Goal: Task Accomplishment & Management: Manage account settings

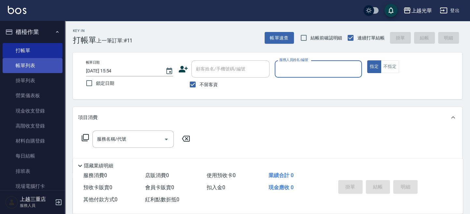
click at [40, 70] on link "帳單列表" at bounding box center [33, 65] width 60 height 15
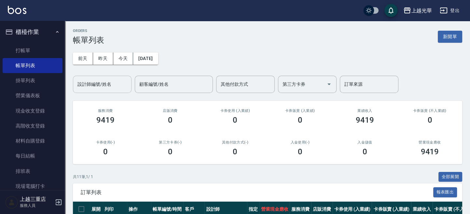
click at [110, 87] on input "設計師編號/姓名" at bounding box center [102, 84] width 53 height 11
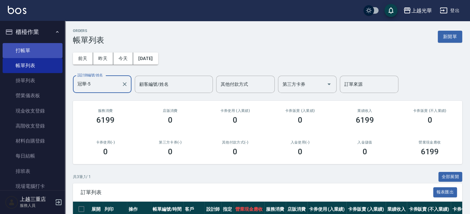
type input "冠華-5"
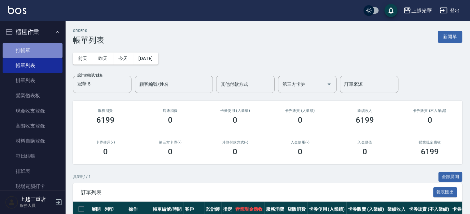
click at [38, 52] on link "打帳單" at bounding box center [33, 50] width 60 height 15
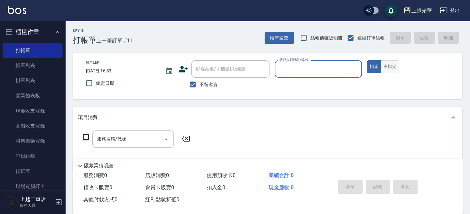
drag, startPoint x: 391, startPoint y: 72, endPoint x: 387, endPoint y: 71, distance: 3.7
click at [389, 72] on button "不指定" at bounding box center [390, 66] width 18 height 13
click at [322, 77] on div "服務人員姓名/編號" at bounding box center [318, 68] width 87 height 17
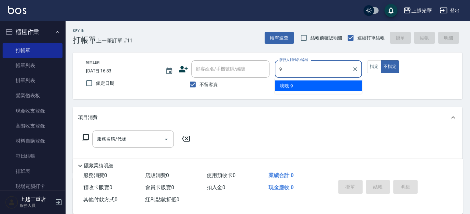
type input "喨喨-9"
type button "false"
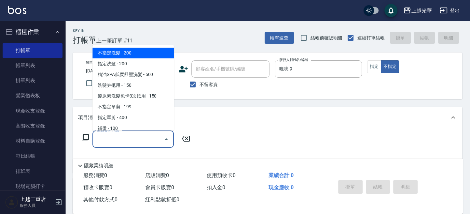
drag, startPoint x: 108, startPoint y: 136, endPoint x: 0, endPoint y: 65, distance: 129.0
click at [91, 142] on div "服務名稱/代號 服務名稱/代號" at bounding box center [136, 138] width 116 height 17
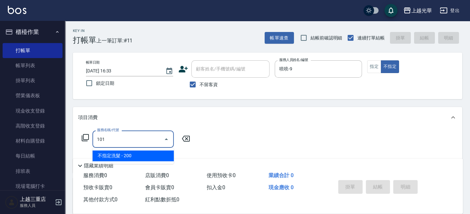
type input "不指定洗髮(101)"
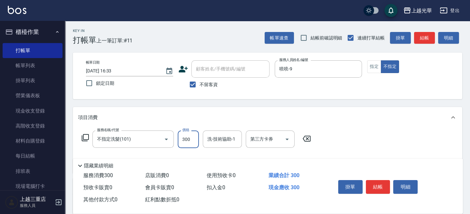
type input "300"
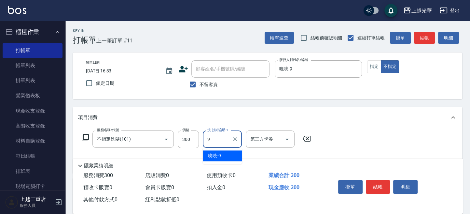
type input "喨喨-9"
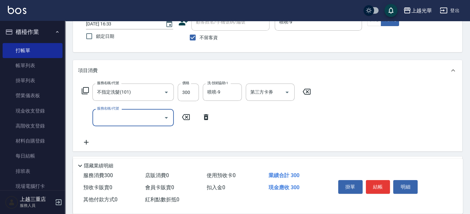
scroll to position [87, 0]
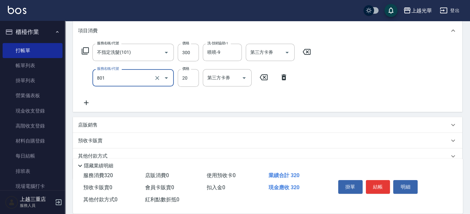
type input "潤絲(801)"
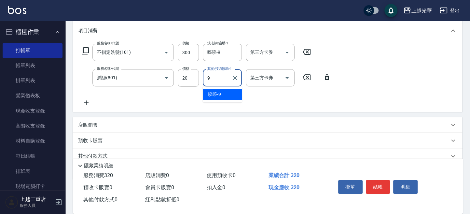
type input "喨喨-9"
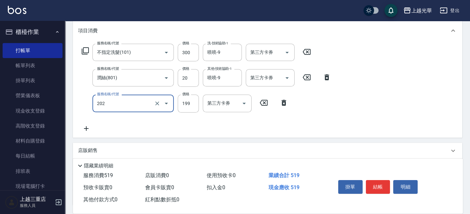
type input "不指定單剪(202)"
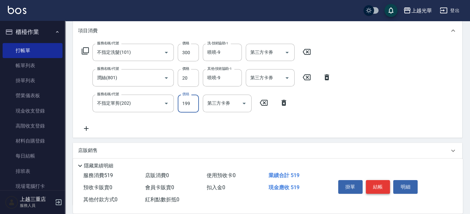
click at [379, 187] on button "結帳" at bounding box center [378, 187] width 24 height 14
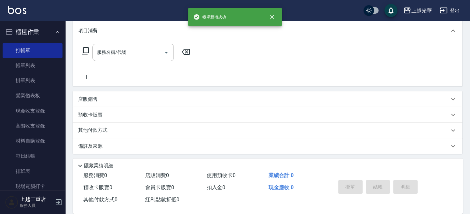
scroll to position [0, 0]
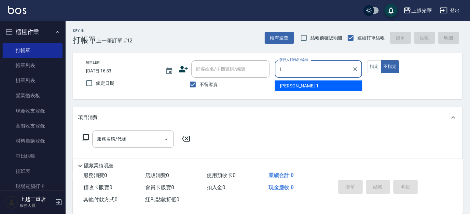
type input "小[PERSON_NAME]-1"
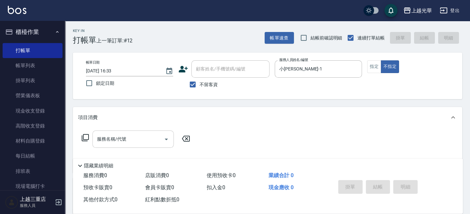
click at [121, 136] on input "服務名稱/代號" at bounding box center [128, 138] width 66 height 11
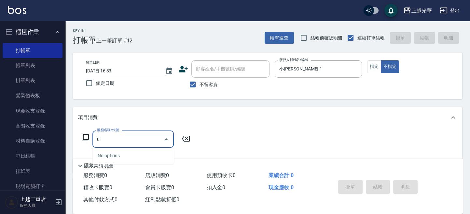
drag, startPoint x: 134, startPoint y: 138, endPoint x: 65, endPoint y: 125, distance: 70.0
click at [50, 125] on div "上越光華 登出 櫃檯作業 打帳單 帳單列表 掛單列表 營業儀表板 現金收支登錄 高階收支登錄 材料自購登錄 每日結帳 排班表 現場電腦打卡 預約管理 預約管理…" at bounding box center [235, 151] width 470 height 302
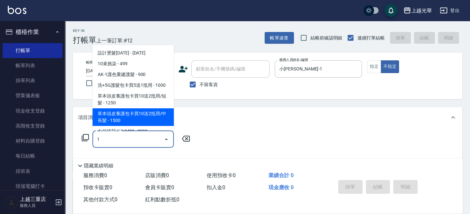
click at [119, 138] on input "1" at bounding box center [128, 138] width 66 height 11
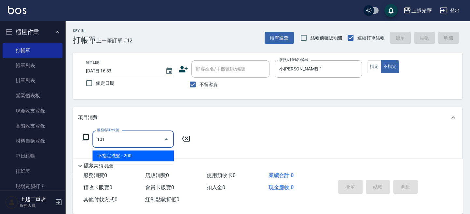
type input "不指定洗髮(101)"
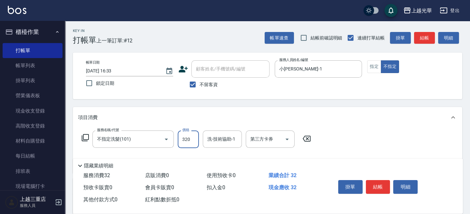
type input "320"
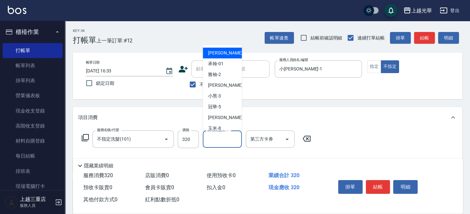
click at [219, 138] on input "洗-技術協助-1" at bounding box center [222, 138] width 33 height 11
type input "小[PERSON_NAME]-1"
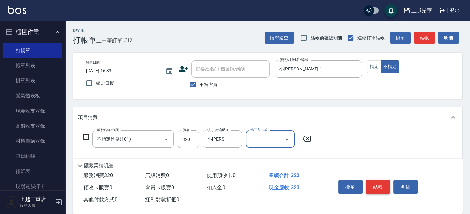
click at [379, 179] on div "掛單 結帳 明細" at bounding box center [378, 187] width 85 height 21
click at [378, 180] on button "結帳" at bounding box center [378, 187] width 24 height 14
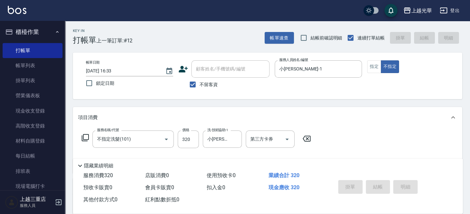
type input "[DATE] 16:40"
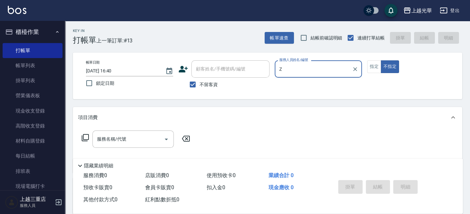
type input "Z"
type input "小[PERSON_NAME]-1"
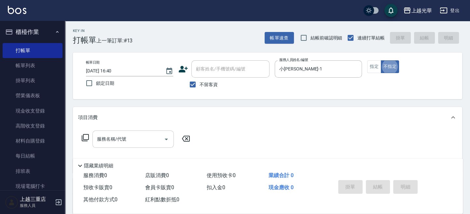
drag, startPoint x: 121, startPoint y: 145, endPoint x: 102, endPoint y: 135, distance: 21.6
click at [120, 145] on div "服務名稱/代號" at bounding box center [133, 138] width 81 height 17
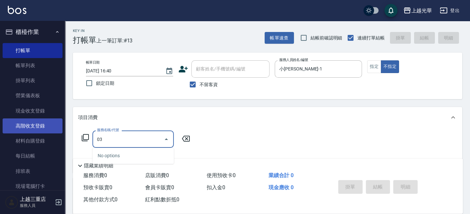
drag, startPoint x: 113, startPoint y: 136, endPoint x: 47, endPoint y: 123, distance: 67.5
click at [42, 125] on div "上越光華 登出 櫃檯作業 打帳單 帳單列表 掛單列表 營業儀表板 現金收支登錄 高階收支登錄 材料自購登錄 每日結帳 排班表 現場電腦打卡 預約管理 預約管理…" at bounding box center [235, 151] width 470 height 302
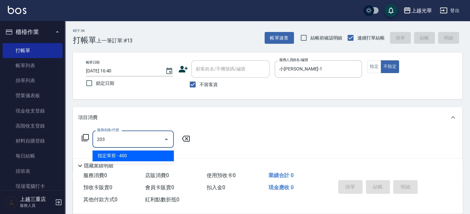
type input "指定單剪(203)"
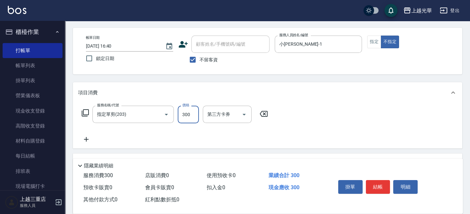
scroll to position [43, 0]
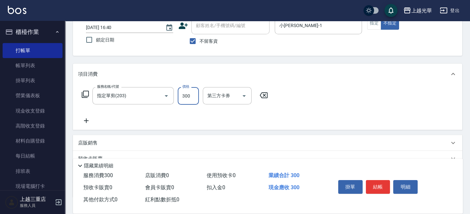
type input "300"
click at [79, 122] on icon at bounding box center [86, 121] width 16 height 8
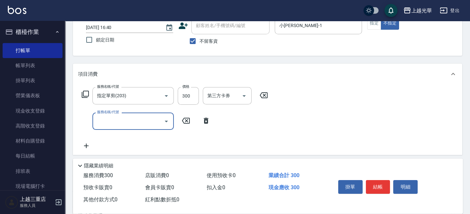
click at [85, 122] on div "服務名稱/代號 服務名稱/代號" at bounding box center [146, 120] width 136 height 17
click at [115, 119] on input "服務名稱/代號" at bounding box center [128, 120] width 66 height 11
type input "指定洗髮(102)"
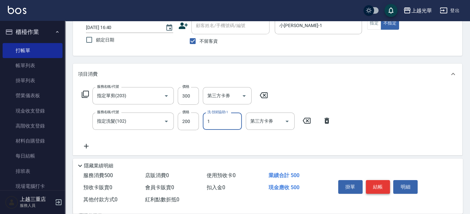
type input "小[PERSON_NAME]-1"
drag, startPoint x: 380, startPoint y: 186, endPoint x: 379, endPoint y: 47, distance: 139.1
click at [379, 47] on div "Key In 打帳單 上一筆訂單:#13 帳單速查 結帳前確認明細 連續打單結帳 掛單 結帳 明細 帳單日期 [DATE] 16:40 鎖定日期 顧客姓名/手…" at bounding box center [267, 131] width 405 height 307
click at [373, 30] on div "帳單日期 [DATE] 16:40 鎖定日期 顧客姓名/手機號碼/編號 顧客姓名/手機號碼/編號 不留客資 服務人員姓名/編號 [PERSON_NAME]-1…" at bounding box center [268, 32] width 374 height 31
drag, startPoint x: 373, startPoint y: 25, endPoint x: 373, endPoint y: 52, distance: 27.0
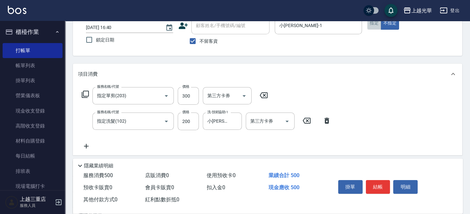
click at [373, 25] on button "指定" at bounding box center [374, 23] width 14 height 13
click at [377, 188] on button "結帳" at bounding box center [378, 187] width 24 height 14
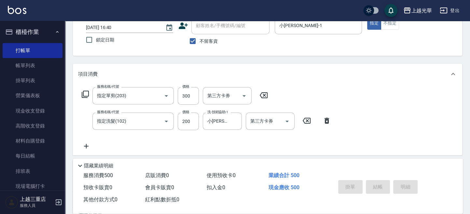
type input "[DATE] 17:19"
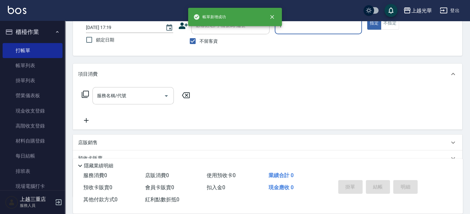
type input "1"
type button "true"
type input "小[PERSON_NAME]-1"
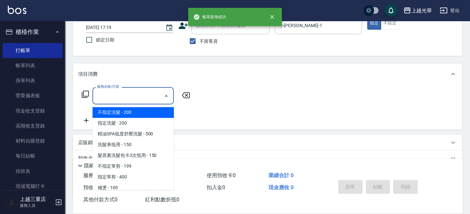
click at [127, 95] on input "服務名稱/代號" at bounding box center [128, 95] width 66 height 11
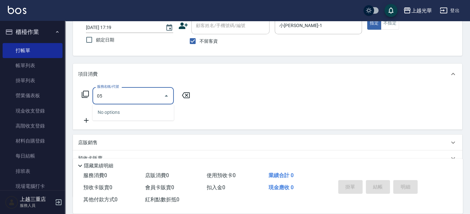
drag, startPoint x: 139, startPoint y: 94, endPoint x: 100, endPoint y: 85, distance: 39.7
click at [86, 86] on div "服務名稱/代號 05 服務名稱/代號" at bounding box center [268, 106] width 390 height 45
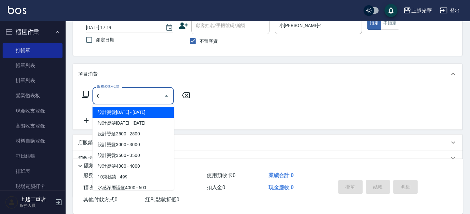
drag, startPoint x: 119, startPoint y: 93, endPoint x: 74, endPoint y: 90, distance: 44.7
click at [74, 90] on div "服務名稱/代號 0 服務名稱/代號" at bounding box center [268, 106] width 390 height 45
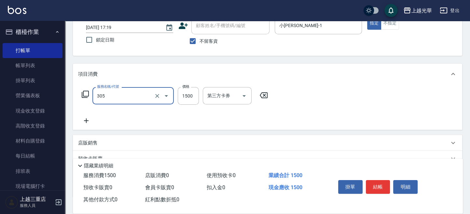
type input "設計燙髮1500(305)"
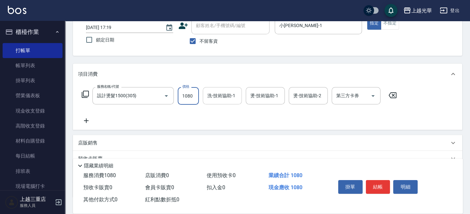
type input "1080"
click at [218, 99] on input "洗-技術協助-1" at bounding box center [222, 95] width 33 height 11
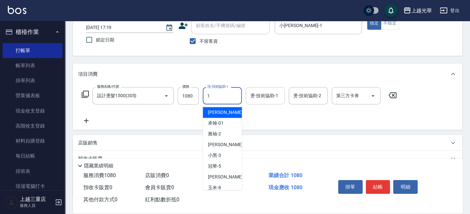
type input "小[PERSON_NAME]-1"
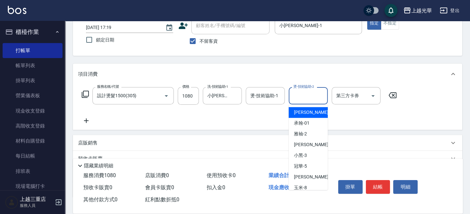
click at [301, 99] on input "燙-技術協助-2" at bounding box center [308, 95] width 33 height 11
type input "小[PERSON_NAME]-1"
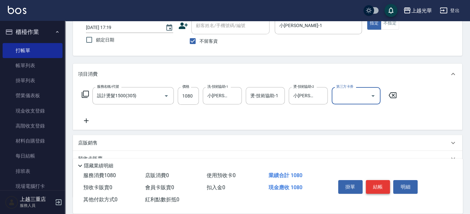
click at [378, 186] on button "結帳" at bounding box center [378, 187] width 24 height 14
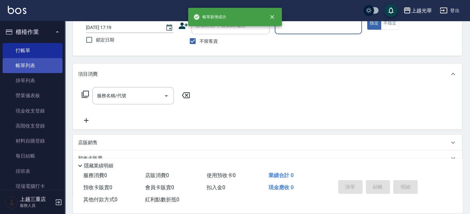
click at [35, 69] on link "帳單列表" at bounding box center [33, 65] width 60 height 15
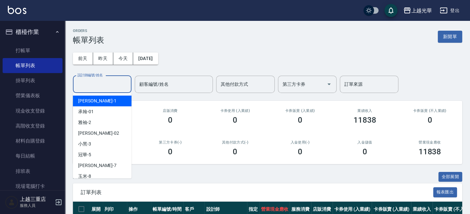
click at [102, 86] on input "設計師編號/姓名" at bounding box center [102, 84] width 53 height 11
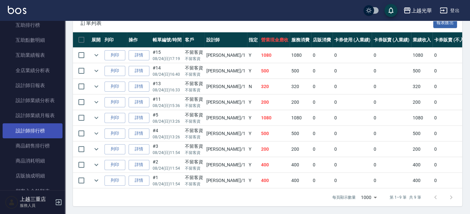
scroll to position [261, 0]
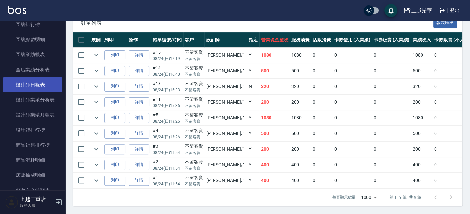
type input "小[PERSON_NAME]-1"
click at [39, 84] on link "設計師日報表" at bounding box center [33, 84] width 60 height 15
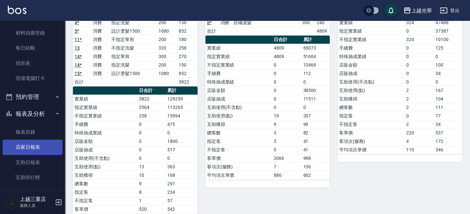
scroll to position [174, 0]
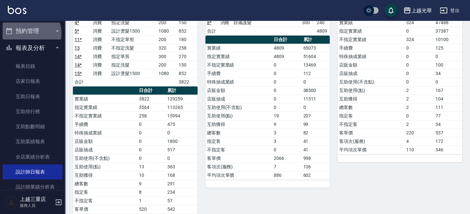
click at [30, 33] on button "預約管理" at bounding box center [33, 30] width 60 height 17
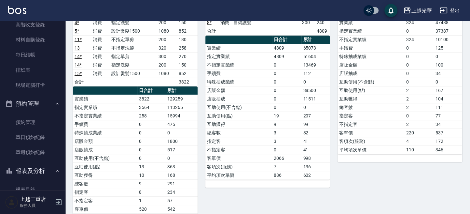
scroll to position [0, 0]
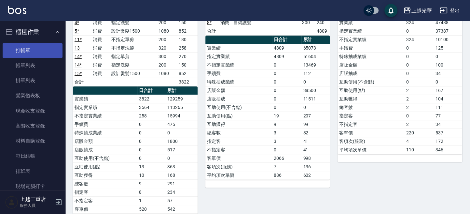
click at [35, 45] on link "打帳單" at bounding box center [33, 50] width 60 height 15
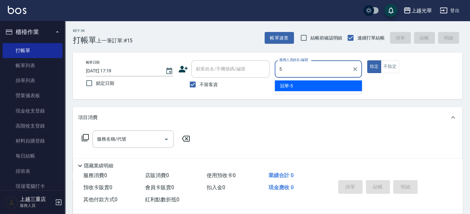
type input "冠華-5"
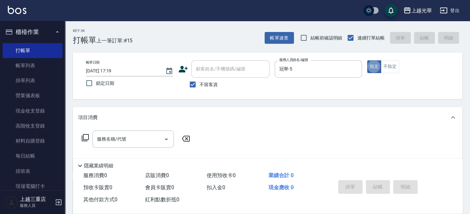
type button "true"
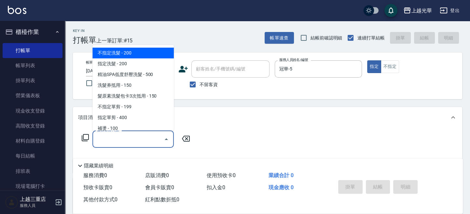
click at [130, 136] on input "服務名稱/代號" at bounding box center [128, 138] width 66 height 11
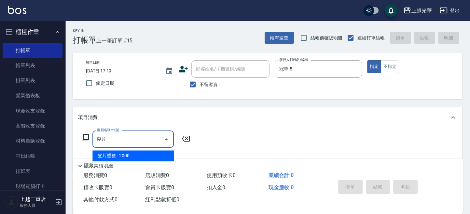
drag, startPoint x: 132, startPoint y: 156, endPoint x: 136, endPoint y: 156, distance: 3.3
click at [133, 156] on span "髮片重整 - 2000" at bounding box center [133, 155] width 81 height 11
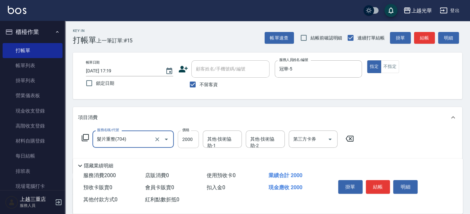
type input "髮片重整(704)"
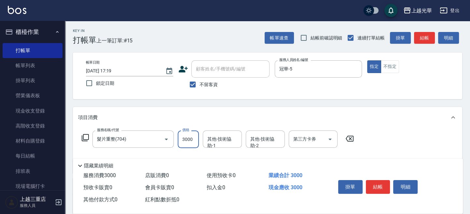
type input "3000"
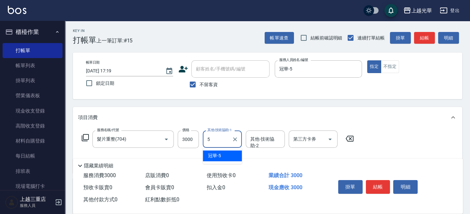
type input "冠華-5"
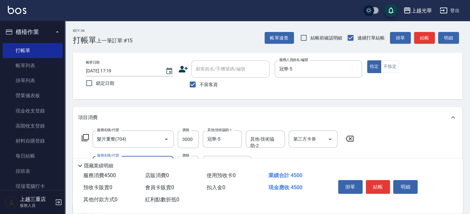
type input "設計染髮(404)"
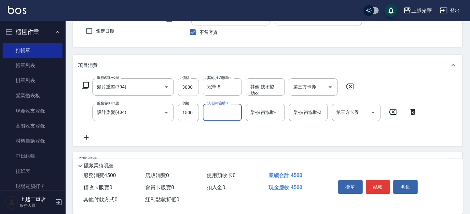
scroll to position [87, 0]
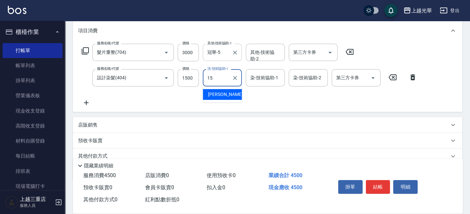
type input "[PERSON_NAME]-15"
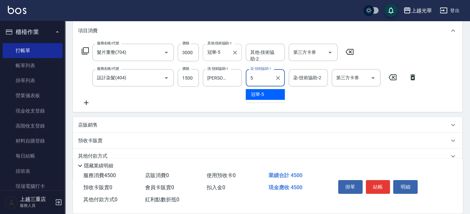
type input "冠華-5"
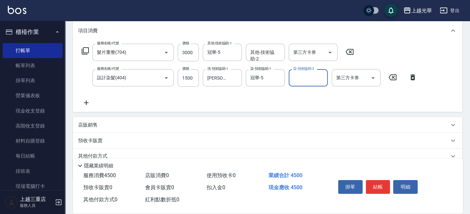
click at [291, 91] on div "服務名稱/代號 髮片重整(704) 服務名稱/代號 價格 3000 價格 其他-技術協助-1 冠華-5 其他-技術協助-1 其他-技術協助-2 其他-技術協助…" at bounding box center [249, 75] width 343 height 63
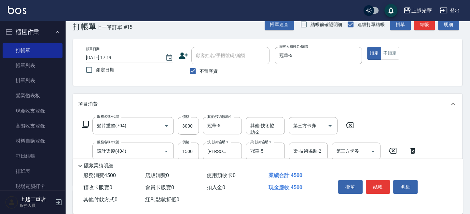
scroll to position [0, 0]
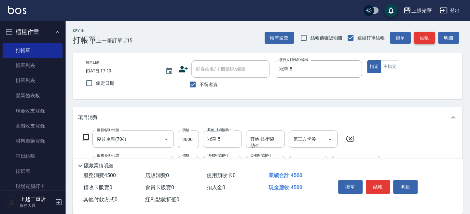
click at [426, 36] on button "結帳" at bounding box center [424, 38] width 21 height 12
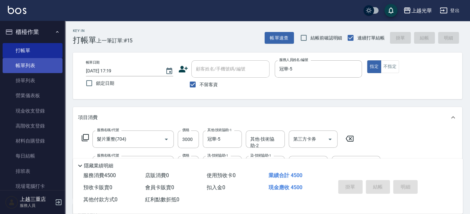
type input "[DATE] 17:40"
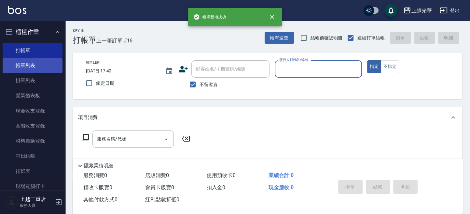
drag, startPoint x: 36, startPoint y: 65, endPoint x: 55, endPoint y: 65, distance: 18.6
click at [36, 65] on link "帳單列表" at bounding box center [33, 65] width 60 height 15
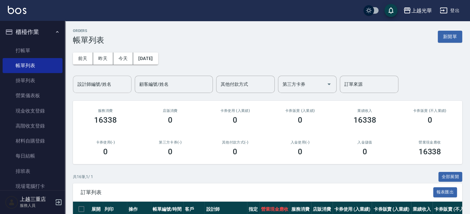
click at [106, 85] on input "設計師編號/姓名" at bounding box center [102, 84] width 53 height 11
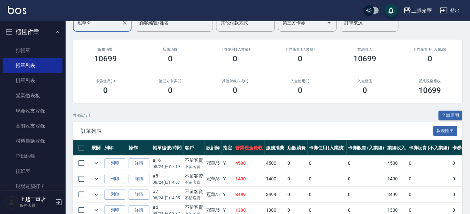
scroll to position [96, 0]
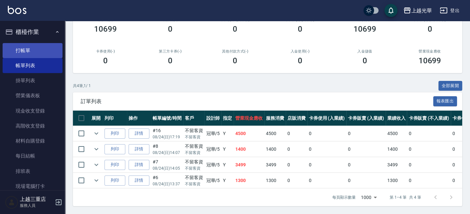
type input "冠華-5"
click at [34, 50] on link "打帳單" at bounding box center [33, 50] width 60 height 15
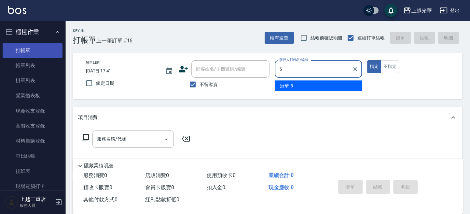
type input "冠華-5"
type button "true"
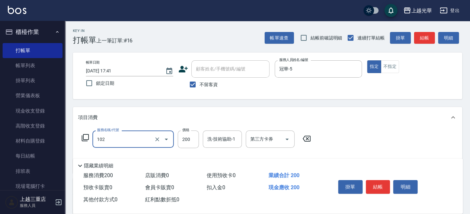
type input "指定洗髮(102)"
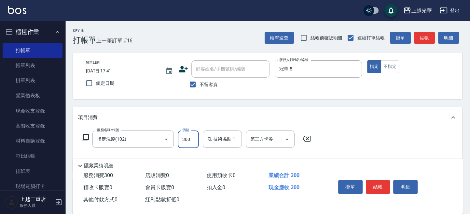
type input "300"
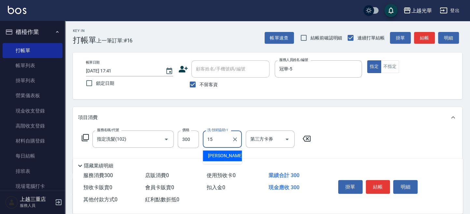
type input "[PERSON_NAME]-15"
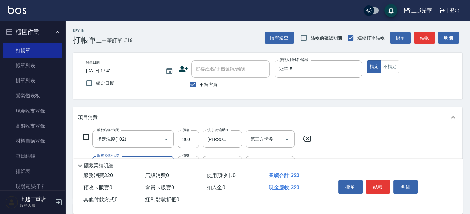
type input "潤絲(801)"
type input "[PERSON_NAME]-15"
click at [423, 39] on button "結帳" at bounding box center [424, 38] width 21 height 12
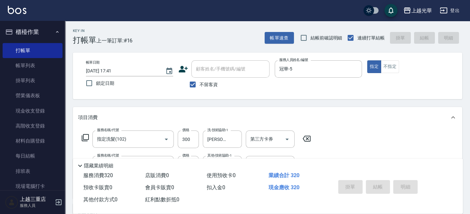
type input "[DATE] 17:52"
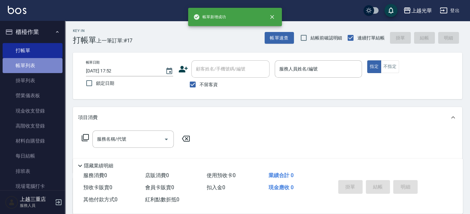
click at [39, 63] on link "帳單列表" at bounding box center [33, 65] width 60 height 15
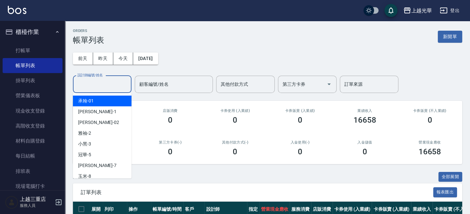
click at [107, 82] on input "設計師編號/姓名" at bounding box center [102, 84] width 53 height 11
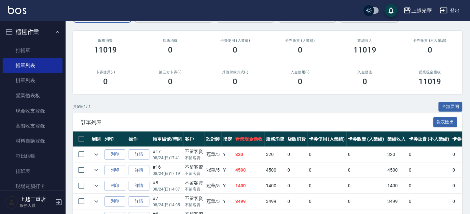
scroll to position [112, 0]
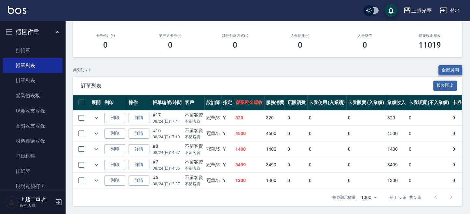
type input "冠華-5"
drag, startPoint x: 446, startPoint y: 65, endPoint x: 419, endPoint y: 76, distance: 29.7
click at [445, 65] on button "全部展開" at bounding box center [451, 70] width 24 height 10
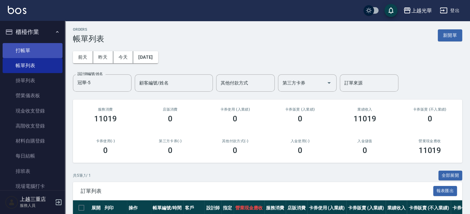
scroll to position [0, 0]
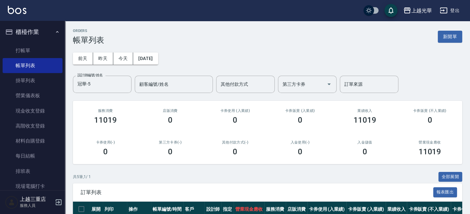
click at [201, 49] on div "[DATE] [DATE] [DATE] [DATE] 設計師編號/姓名 冠華-5 設計師編號/姓名 顧客編號/姓名 顧客編號/姓名 其他付款方式 其他付款方…" at bounding box center [268, 69] width 390 height 48
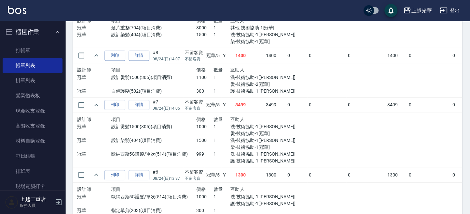
scroll to position [130, 0]
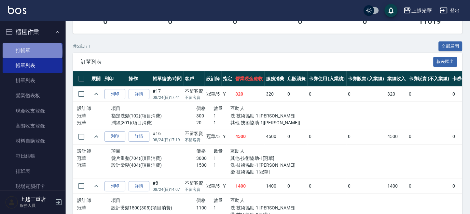
click at [32, 52] on link "打帳單" at bounding box center [33, 50] width 60 height 15
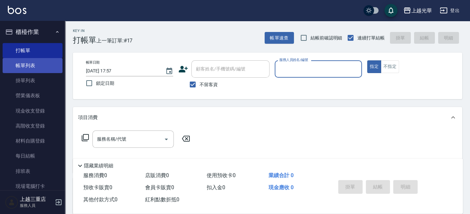
click at [35, 61] on link "帳單列表" at bounding box center [33, 65] width 60 height 15
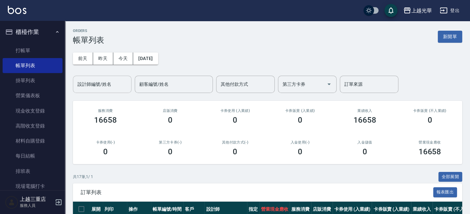
click at [111, 82] on input "設計師編號/姓名" at bounding box center [102, 84] width 53 height 11
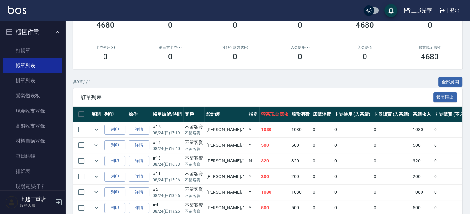
scroll to position [130, 0]
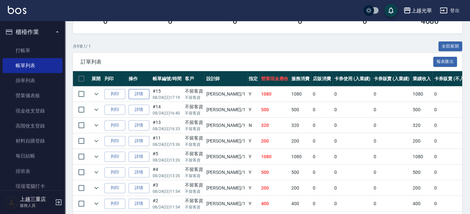
type input "小[PERSON_NAME]-1"
click at [136, 93] on link "詳情" at bounding box center [139, 94] width 21 height 10
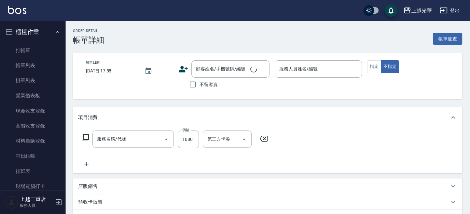
type input "[DATE] 17:19"
checkbox input "true"
type input "小[PERSON_NAME]-1"
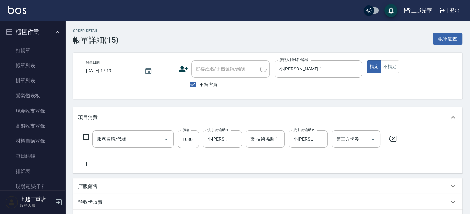
type input "設計燙髮1500(305)"
click at [85, 164] on icon at bounding box center [86, 164] width 16 height 8
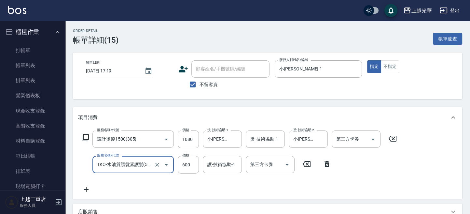
type input "TKO-水油質護髮素護髮(521)"
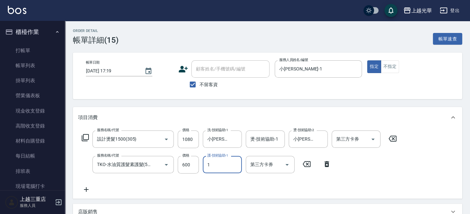
type input "小[PERSON_NAME]-1"
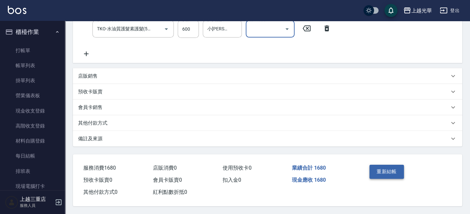
click at [389, 174] on button "重新結帳" at bounding box center [387, 171] width 35 height 14
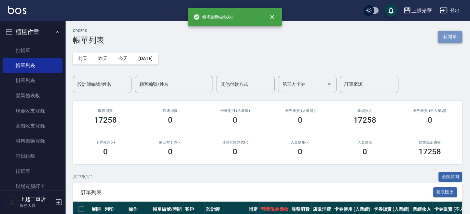
click at [446, 37] on button "新開單" at bounding box center [450, 37] width 24 height 12
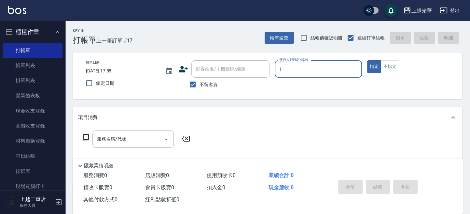
type input "1"
type button "true"
type input "小[PERSON_NAME]-1"
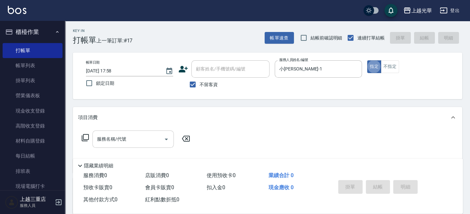
click at [122, 143] on input "服務名稱/代號" at bounding box center [128, 138] width 66 height 11
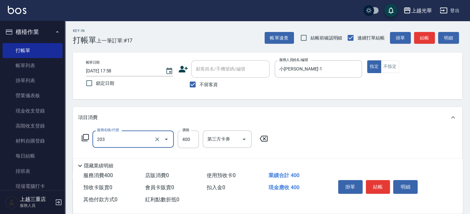
type input "指定單剪(203)"
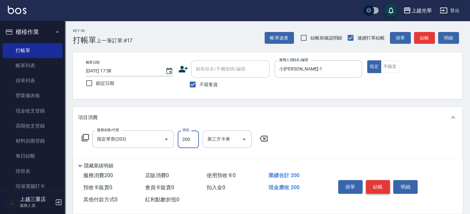
type input "200"
click at [380, 188] on button "結帳" at bounding box center [378, 187] width 24 height 14
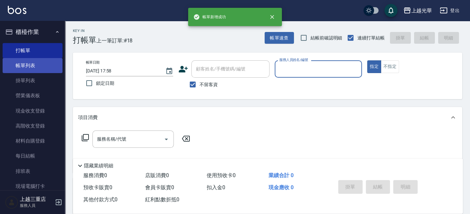
click at [26, 66] on link "帳單列表" at bounding box center [33, 65] width 60 height 15
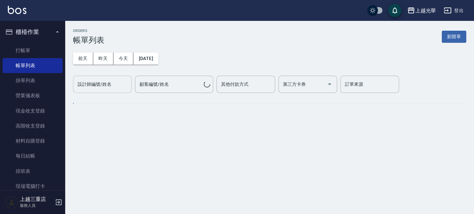
click at [114, 91] on div "設計師編號/姓名" at bounding box center [102, 84] width 59 height 17
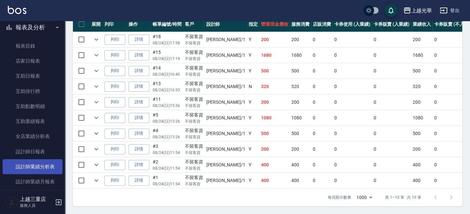
scroll to position [261, 0]
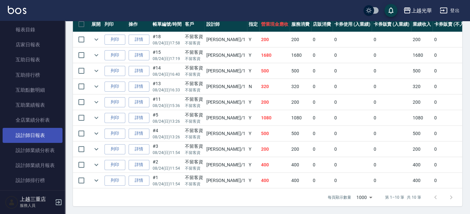
type input "小[PERSON_NAME]-1"
click at [41, 128] on link "設計師日報表" at bounding box center [33, 135] width 60 height 15
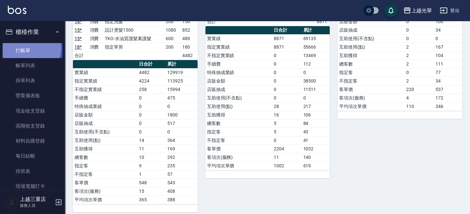
click at [29, 48] on link "打帳單" at bounding box center [33, 50] width 60 height 15
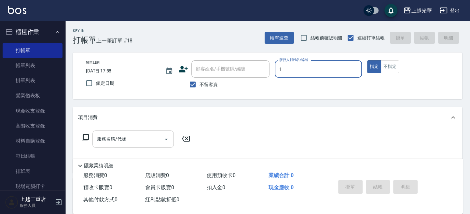
type input "1"
type button "true"
type input "小[PERSON_NAME]-1"
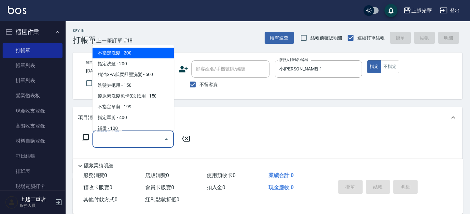
click at [135, 137] on input "服務名稱/代號" at bounding box center [128, 138] width 66 height 11
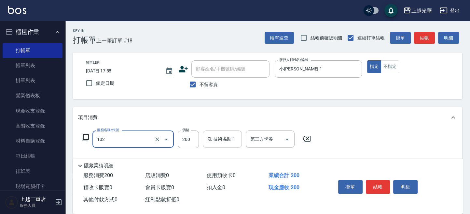
type input "指定洗髮(102)"
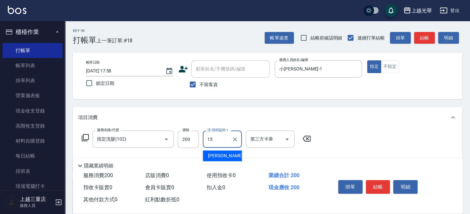
type input "[PERSON_NAME]-15"
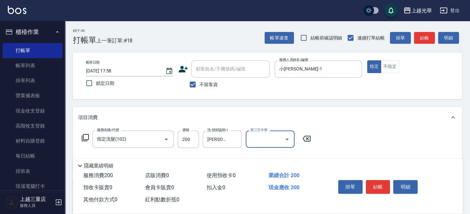
scroll to position [43, 0]
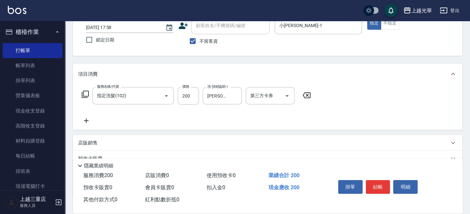
click at [89, 121] on icon at bounding box center [86, 121] width 16 height 8
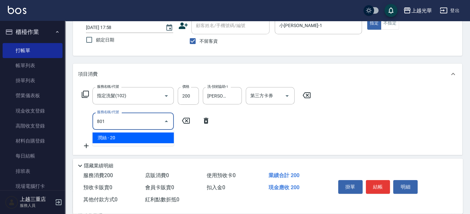
type input "潤絲(801)"
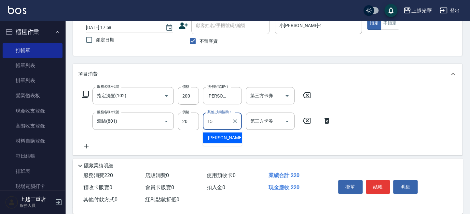
type input "[PERSON_NAME]-15"
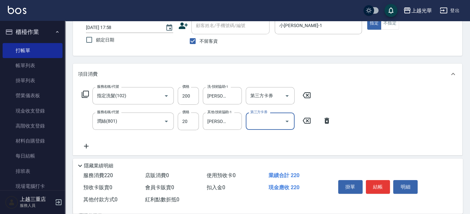
click at [389, 187] on button "結帳" at bounding box center [378, 187] width 24 height 14
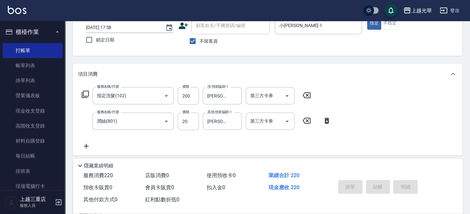
type input "[DATE] 18:13"
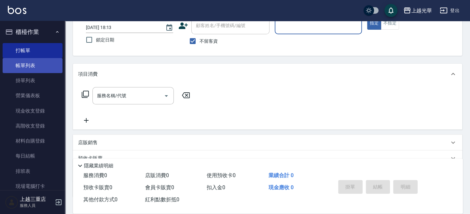
click at [22, 63] on link "帳單列表" at bounding box center [33, 65] width 60 height 15
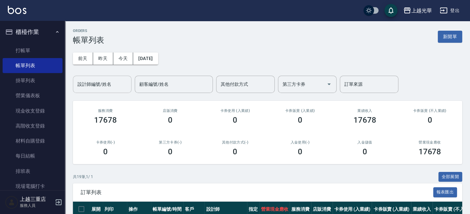
click at [117, 88] on input "設計師編號/姓名" at bounding box center [102, 84] width 53 height 11
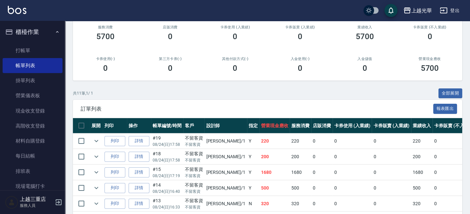
scroll to position [87, 0]
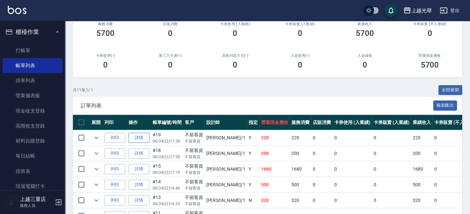
type input "小[PERSON_NAME]-1"
click at [141, 136] on link "詳情" at bounding box center [139, 138] width 21 height 10
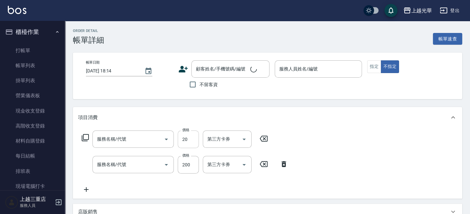
type input "[DATE] 17:58"
checkbox input "true"
type input "小[PERSON_NAME]-1"
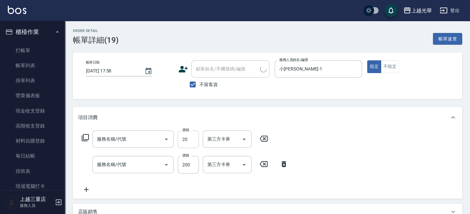
type input "潤絲(801)"
type input "指定洗髮(102)"
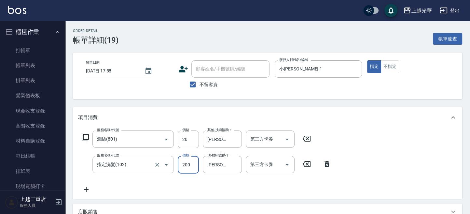
drag, startPoint x: 183, startPoint y: 166, endPoint x: 160, endPoint y: 167, distance: 23.1
click at [183, 166] on input "200" at bounding box center [188, 165] width 21 height 18
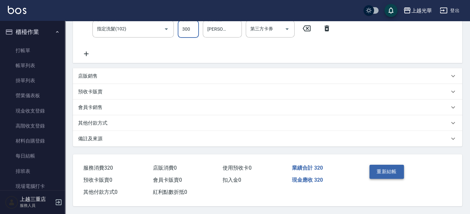
scroll to position [137, 0]
type input "300"
click at [388, 172] on button "重新結帳" at bounding box center [387, 171] width 35 height 14
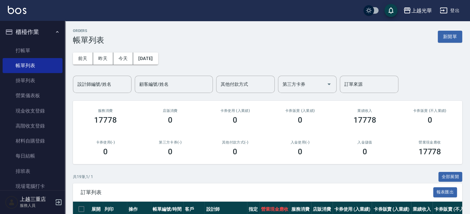
drag, startPoint x: 450, startPoint y: 37, endPoint x: 442, endPoint y: 39, distance: 7.5
click at [449, 37] on button "新開單" at bounding box center [450, 37] width 24 height 12
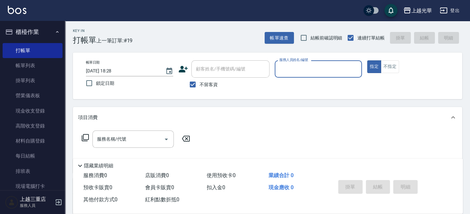
click at [317, 71] on input "服務人員姓名/編號" at bounding box center [318, 68] width 81 height 11
type input "冠華-5"
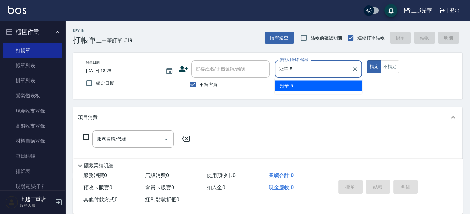
type button "true"
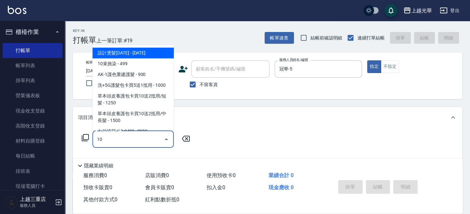
type input "102"
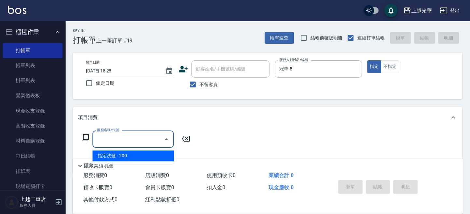
type input "不指定洗髮(101)"
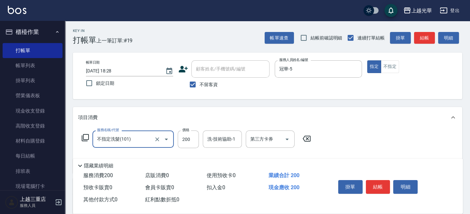
drag, startPoint x: 140, startPoint y: 137, endPoint x: 0, endPoint y: 150, distance: 141.0
click at [0, 150] on html "上越光華 登出 櫃檯作業 打帳單 帳單列表 掛單列表 營業儀表板 現金收支登錄 高階收支登錄 材料自購登錄 每日結帳 排班表 現場電腦打卡 預約管理 預約管理…" at bounding box center [235, 151] width 470 height 302
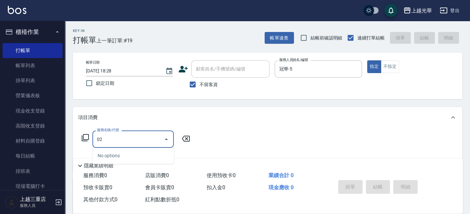
type input "0"
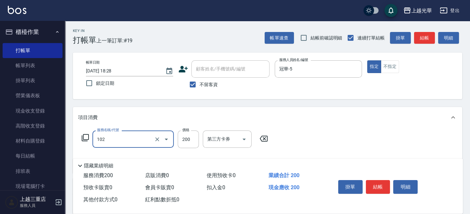
type input "指定洗髮(102)"
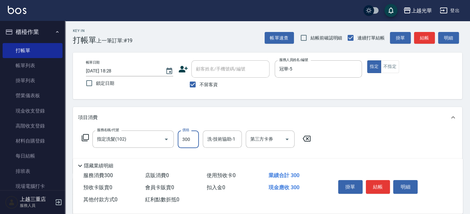
type input "300"
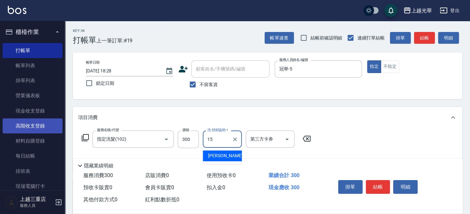
type input "[PERSON_NAME]-15"
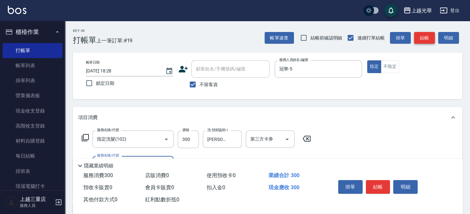
click at [426, 41] on button "結帳" at bounding box center [424, 38] width 21 height 12
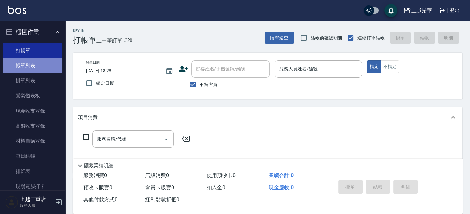
click at [47, 63] on link "帳單列表" at bounding box center [33, 65] width 60 height 15
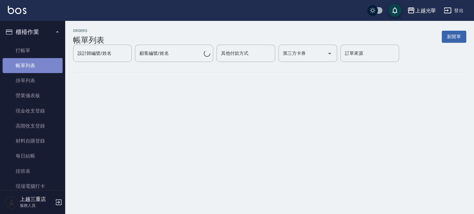
click at [48, 63] on link "帳單列表" at bounding box center [33, 65] width 60 height 15
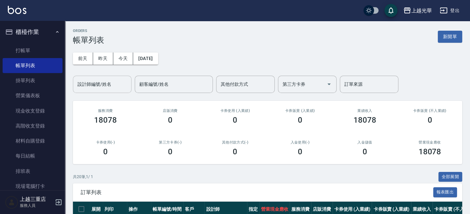
click at [94, 90] on div "設計師編號/姓名" at bounding box center [102, 84] width 59 height 17
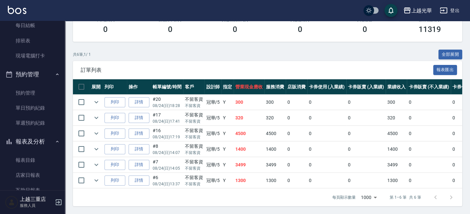
scroll to position [304, 0]
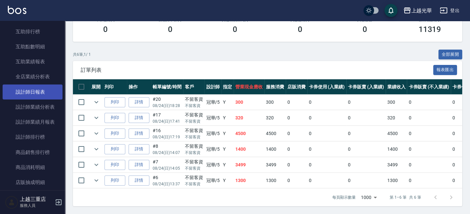
type input "冠華-5"
click at [39, 91] on link "設計師日報表" at bounding box center [33, 91] width 60 height 15
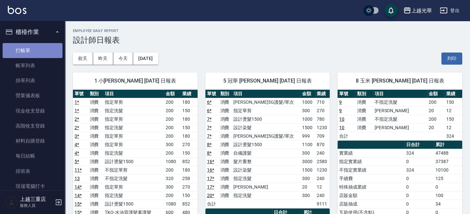
click at [33, 51] on link "打帳單" at bounding box center [33, 50] width 60 height 15
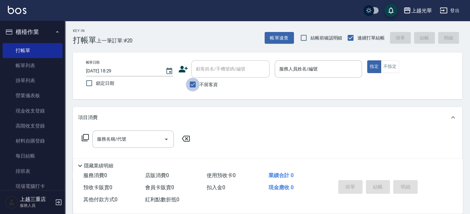
drag, startPoint x: 193, startPoint y: 85, endPoint x: 195, endPoint y: 82, distance: 3.8
click at [194, 84] on input "不留客資" at bounding box center [193, 85] width 14 height 14
checkbox input "false"
click at [200, 71] on input "顧客姓名/手機號碼/編號" at bounding box center [225, 68] width 63 height 11
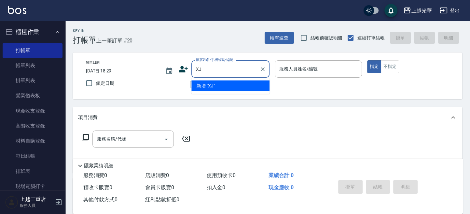
type input "X"
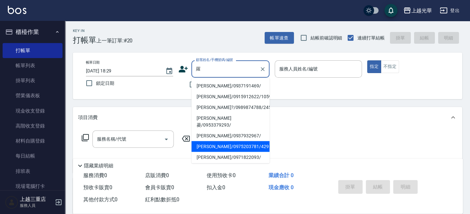
click at [216, 141] on li "[PERSON_NAME]/0975203781/429" at bounding box center [231, 146] width 78 height 11
type input "[PERSON_NAME]/0975203781/429"
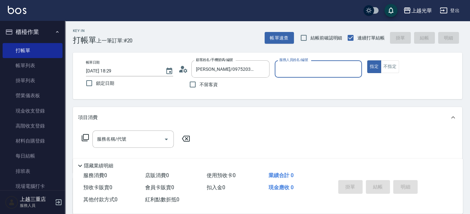
type input "喨喨-9"
click at [216, 135] on div "服務名稱/代號 服務名稱/代號" at bounding box center [268, 150] width 390 height 45
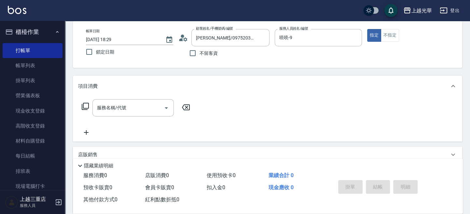
scroll to position [43, 0]
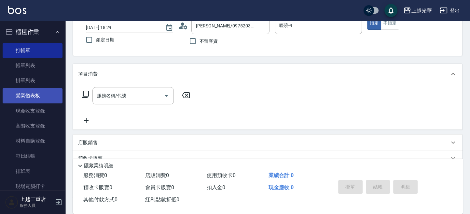
drag, startPoint x: 113, startPoint y: 100, endPoint x: 42, endPoint y: 102, distance: 71.4
click at [106, 100] on input "服務名稱/代號" at bounding box center [128, 95] width 66 height 11
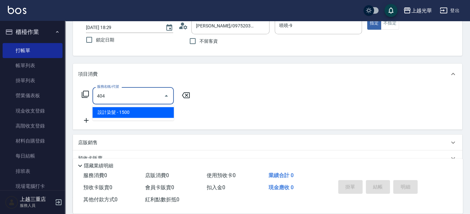
type input "設計染髮(404)"
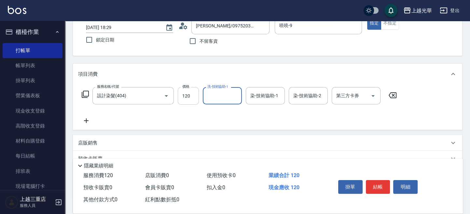
click at [196, 93] on input "120" at bounding box center [188, 96] width 21 height 18
type input "1200"
drag, startPoint x: 210, startPoint y: 105, endPoint x: 217, endPoint y: 96, distance: 10.4
click at [212, 103] on div "洗-技術協助-1 洗-技術協助-1" at bounding box center [224, 96] width 43 height 18
drag, startPoint x: 217, startPoint y: 96, endPoint x: 231, endPoint y: 81, distance: 20.7
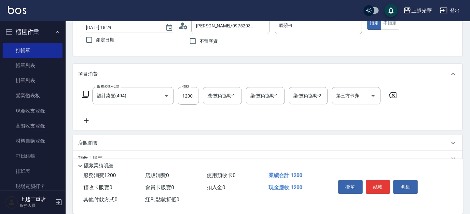
click at [216, 96] on input "洗-技術協助-1" at bounding box center [222, 95] width 33 height 11
type input "喨喨-9"
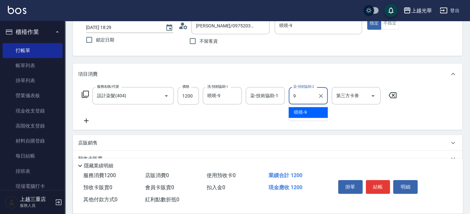
type input "喨喨-9"
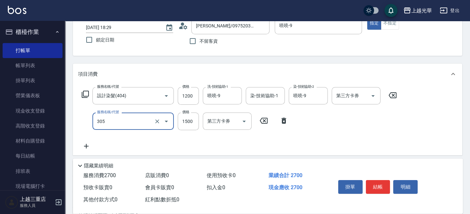
type input "設計燙髮1500(305)"
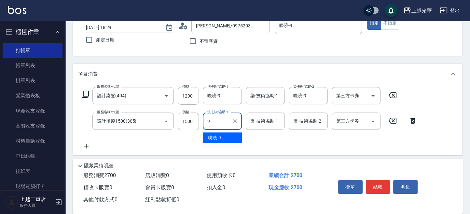
type input "喨喨-9"
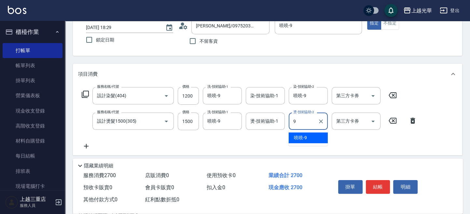
type input "喨喨-9"
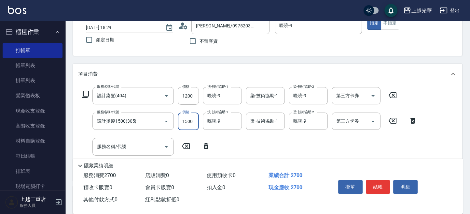
drag, startPoint x: 188, startPoint y: 120, endPoint x: 210, endPoint y: 84, distance: 42.1
click at [189, 119] on input "1500" at bounding box center [188, 121] width 21 height 18
click at [188, 121] on input "1000" at bounding box center [188, 121] width 21 height 18
type input "2000"
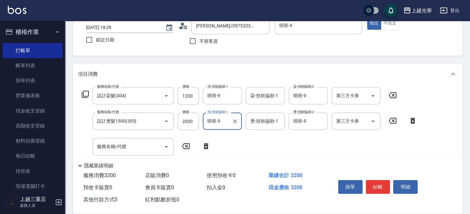
click at [369, 187] on button "結帳" at bounding box center [378, 187] width 24 height 14
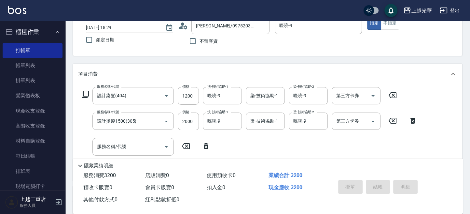
type input "[DATE] 18:30"
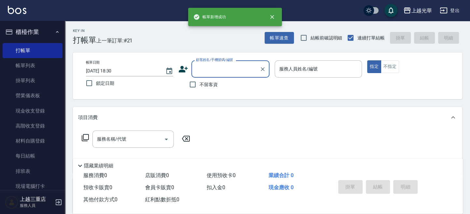
scroll to position [0, 0]
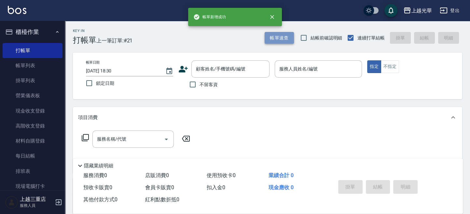
click at [281, 40] on button "帳單速查" at bounding box center [279, 38] width 29 height 12
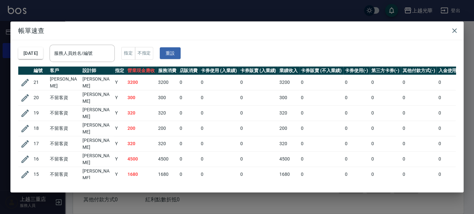
drag, startPoint x: 118, startPoint y: 52, endPoint x: 124, endPoint y: 41, distance: 12.0
click at [112, 52] on input "服務人員姓名/編號" at bounding box center [81, 53] width 59 height 11
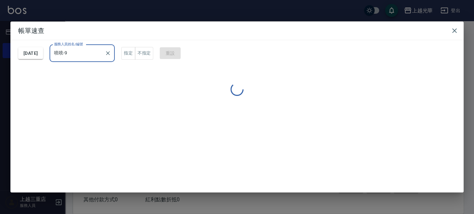
type input "喨喨-9"
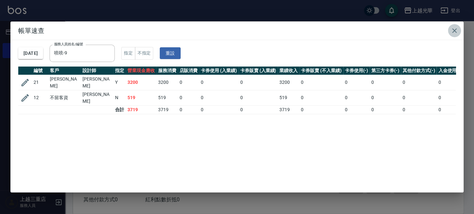
drag, startPoint x: 459, startPoint y: 27, endPoint x: 416, endPoint y: 59, distance: 53.4
click at [459, 27] on button "button" at bounding box center [454, 30] width 13 height 13
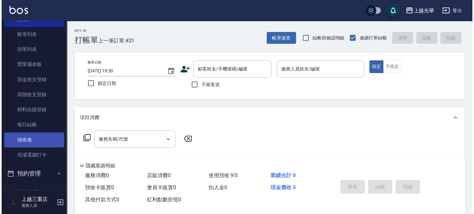
scroll to position [43, 0]
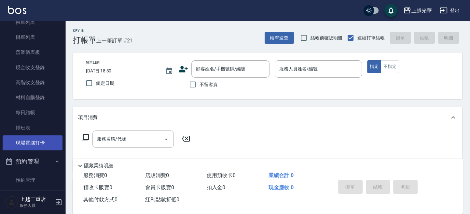
click at [37, 143] on link "現場電腦打卡" at bounding box center [33, 142] width 60 height 15
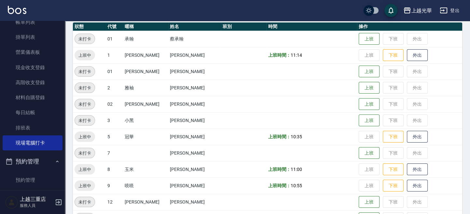
scroll to position [87, 0]
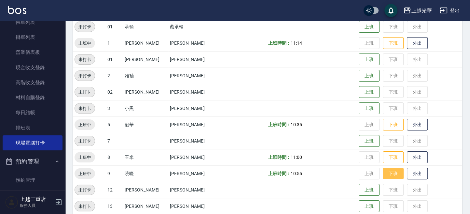
click at [390, 173] on button "下班" at bounding box center [393, 173] width 21 height 11
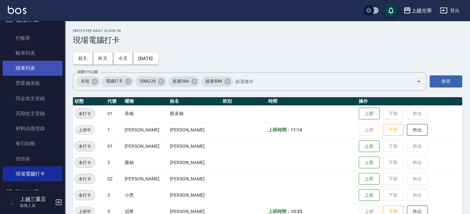
scroll to position [0, 0]
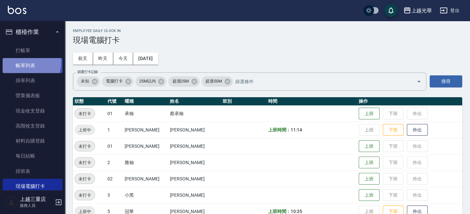
click at [27, 63] on link "帳單列表" at bounding box center [33, 65] width 60 height 15
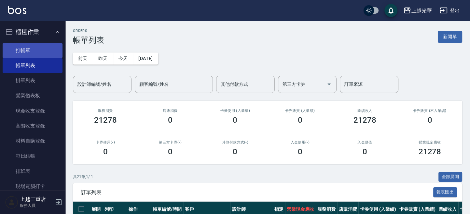
click at [29, 53] on link "打帳單" at bounding box center [33, 50] width 60 height 15
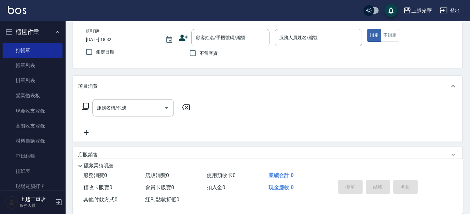
scroll to position [43, 0]
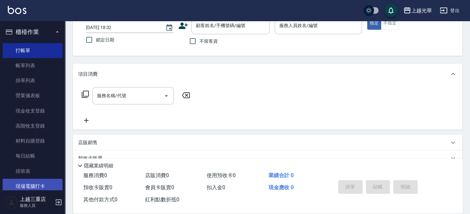
click at [53, 183] on link "現場電腦打卡" at bounding box center [33, 186] width 60 height 15
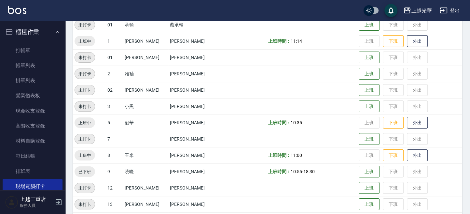
scroll to position [133, 0]
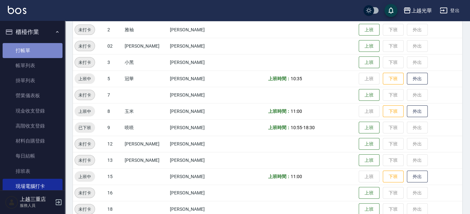
click at [34, 55] on link "打帳單" at bounding box center [33, 50] width 60 height 15
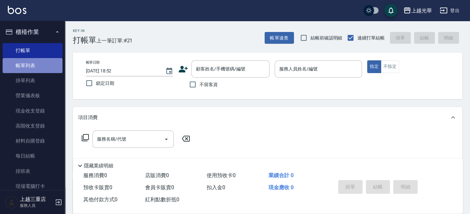
click at [43, 64] on link "帳單列表" at bounding box center [33, 65] width 60 height 15
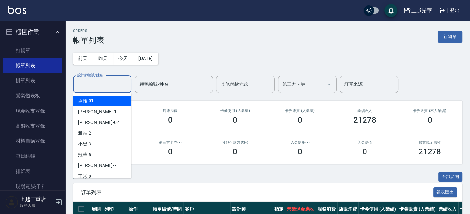
click at [111, 84] on input "設計師編號/姓名" at bounding box center [102, 84] width 53 height 11
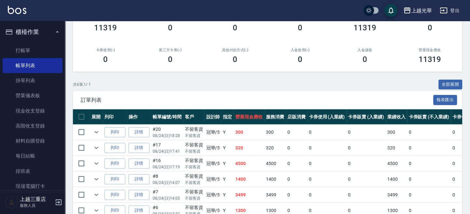
scroll to position [127, 0]
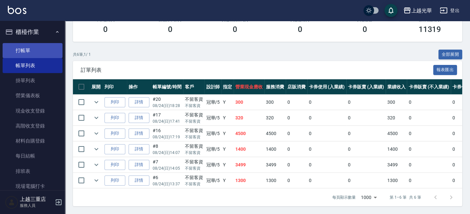
type input "冠華-5"
click at [38, 52] on link "打帳單" at bounding box center [33, 50] width 60 height 15
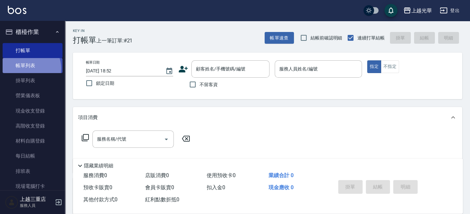
click at [29, 68] on link "帳單列表" at bounding box center [33, 65] width 60 height 15
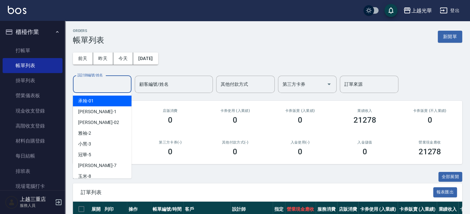
click at [107, 85] on input "設計師編號/姓名" at bounding box center [102, 84] width 53 height 11
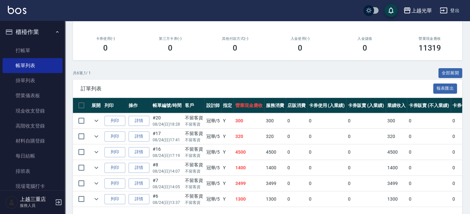
scroll to position [127, 0]
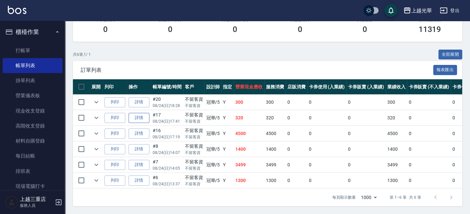
type input "冠華-5"
click at [143, 113] on link "詳情" at bounding box center [139, 118] width 21 height 10
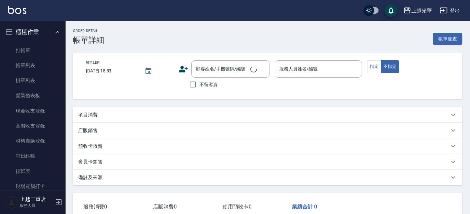
type input "[DATE] 17:41"
checkbox input "true"
type input "冠華-5"
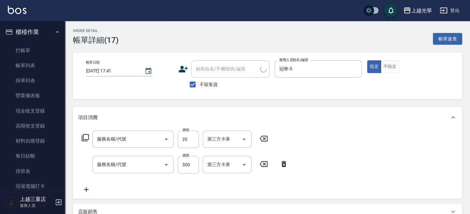
type input "潤絲(801)"
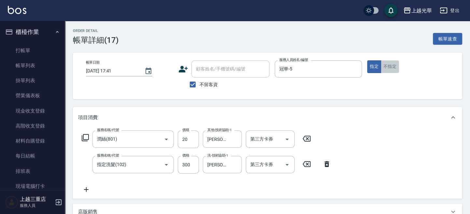
click at [397, 65] on button "不指定" at bounding box center [390, 66] width 18 height 13
click at [138, 164] on input "指定洗髮(102)" at bounding box center [123, 164] width 57 height 11
type input "不指定洗髮(101)"
type input "300"
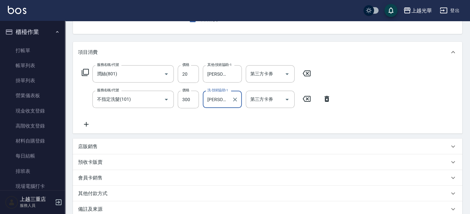
scroll to position [94, 0]
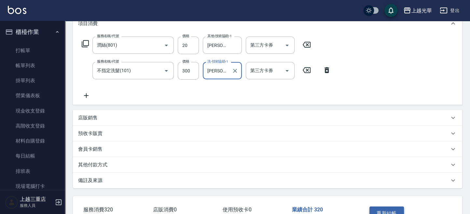
click at [389, 208] on button "重新結帳" at bounding box center [387, 213] width 35 height 14
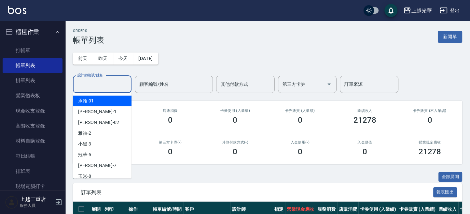
click at [115, 84] on input "設計師編號/姓名" at bounding box center [102, 84] width 53 height 11
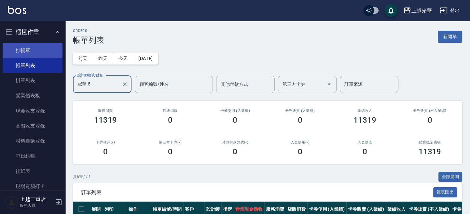
type input "冠華-5"
click at [36, 50] on link "打帳單" at bounding box center [33, 50] width 60 height 15
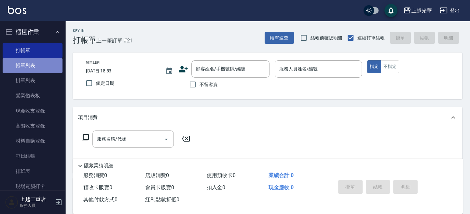
click at [35, 67] on link "帳單列表" at bounding box center [33, 65] width 60 height 15
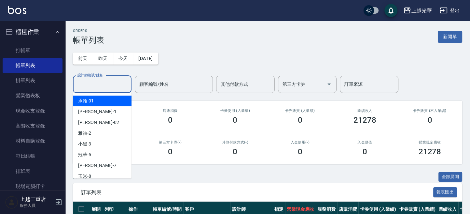
click at [102, 81] on input "設計師編號/姓名" at bounding box center [102, 84] width 53 height 11
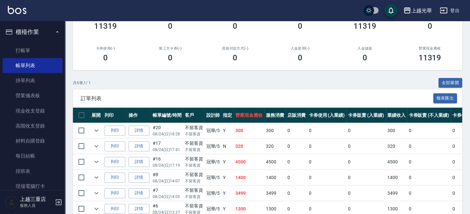
scroll to position [127, 0]
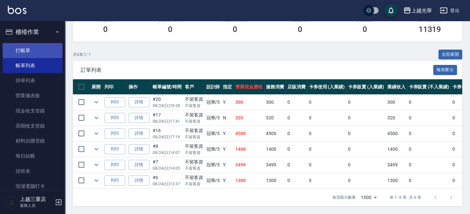
type input "冠華-5"
click at [47, 51] on link "打帳單" at bounding box center [33, 50] width 60 height 15
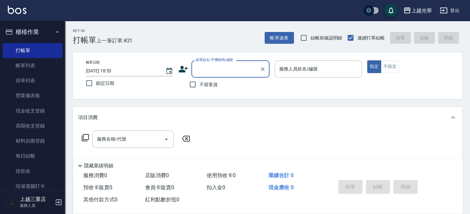
click at [201, 89] on label "不留客資" at bounding box center [202, 85] width 32 height 14
click at [200, 89] on input "不留客資" at bounding box center [193, 85] width 14 height 14
checkbox input "true"
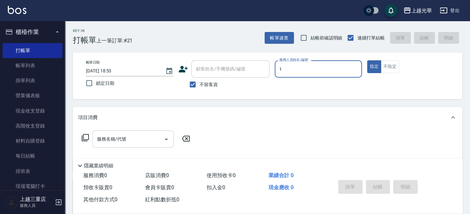
type input "1"
type button "true"
type input "小[PERSON_NAME]-1"
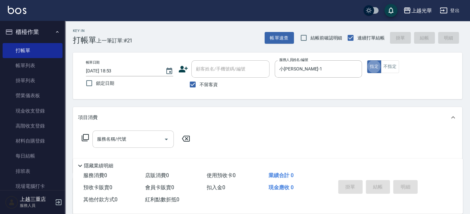
click at [136, 137] on input "服務名稱/代號" at bounding box center [128, 138] width 66 height 11
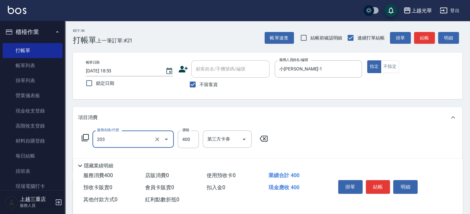
type input "指定單剪(203)"
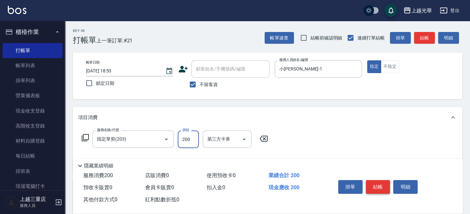
type input "200"
click at [385, 182] on button "結帳" at bounding box center [378, 187] width 24 height 14
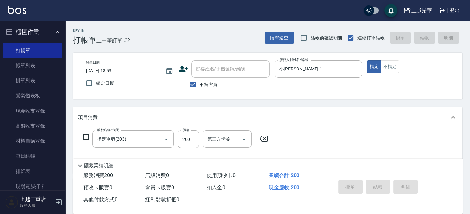
type input "[DATE] 19:03"
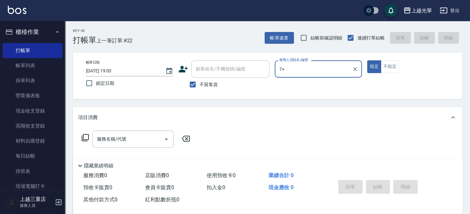
type input "7"
type input "小[PERSON_NAME]-1"
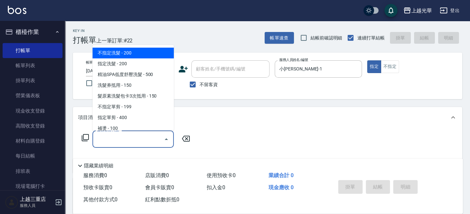
click at [132, 139] on input "服務名稱/代號" at bounding box center [128, 138] width 66 height 11
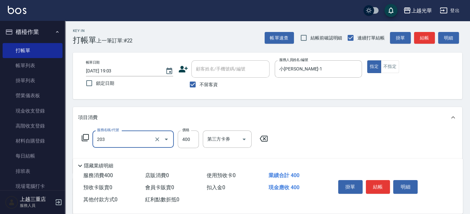
type input "指定單剪(203)"
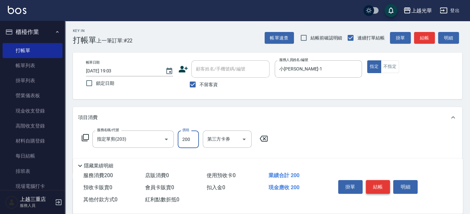
type input "200"
click at [370, 186] on button "結帳" at bounding box center [378, 187] width 24 height 14
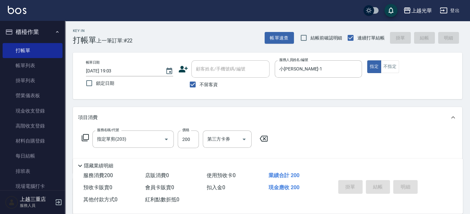
type input "[DATE] 19:25"
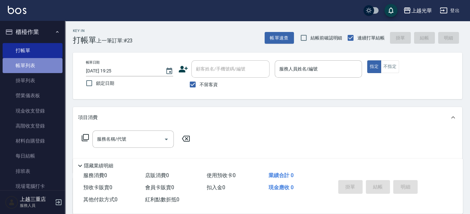
click at [40, 70] on link "帳單列表" at bounding box center [33, 65] width 60 height 15
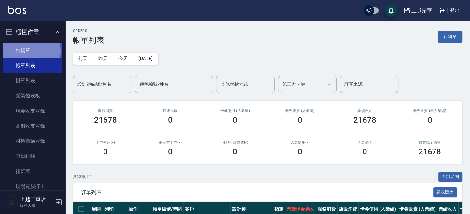
click at [24, 51] on link "打帳單" at bounding box center [33, 50] width 60 height 15
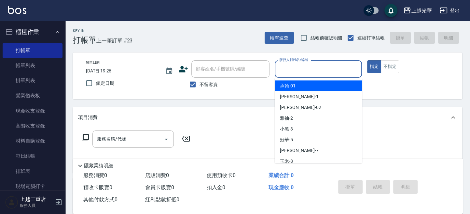
drag, startPoint x: 319, startPoint y: 74, endPoint x: 312, endPoint y: 72, distance: 7.3
click at [318, 74] on input "服務人員姓名/編號" at bounding box center [318, 68] width 81 height 11
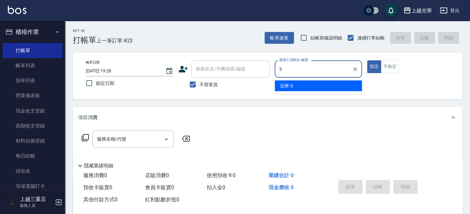
type input "冠華-5"
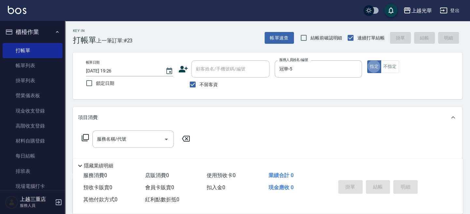
type button "true"
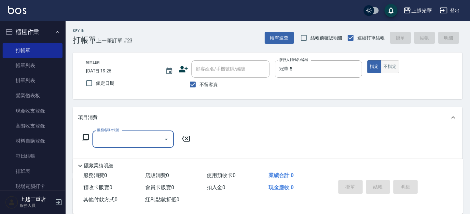
click at [388, 64] on button "不指定" at bounding box center [390, 66] width 18 height 13
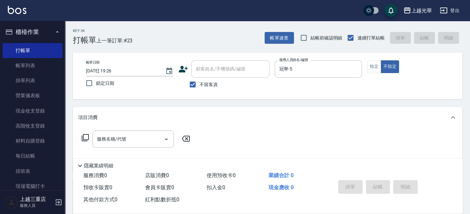
type button "false"
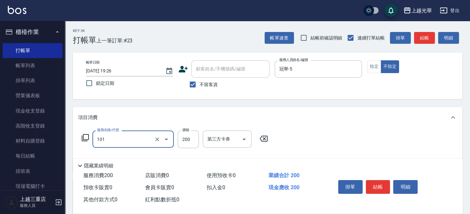
type input "不指定洗髮(101)"
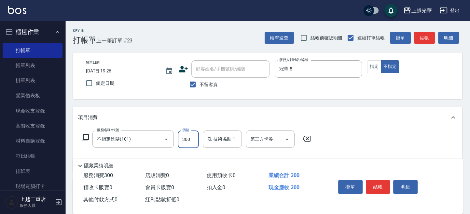
type input "300"
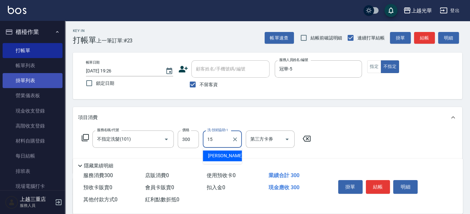
type input "[PERSON_NAME]-15"
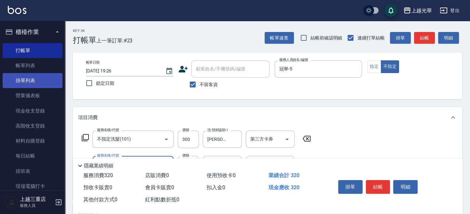
type input "潤絲(801)"
type input "[PERSON_NAME]-15"
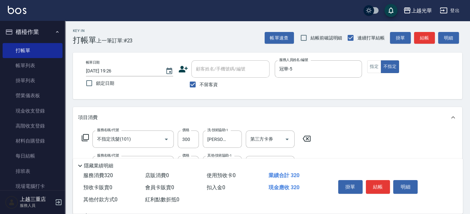
drag, startPoint x: 438, startPoint y: 79, endPoint x: 433, endPoint y: 72, distance: 8.5
click at [434, 78] on div "帳單日期 [DATE] 19:26 鎖定日期 顧客姓名/手機號碼/編號 顧客姓名/手機號碼/編號 不留客資 服務人員姓名/編號 冠華-5 服務人員姓名/編號 …" at bounding box center [268, 75] width 374 height 31
click at [426, 38] on button "結帳" at bounding box center [424, 38] width 21 height 12
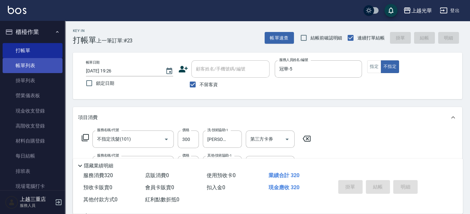
type input "[DATE] 19:54"
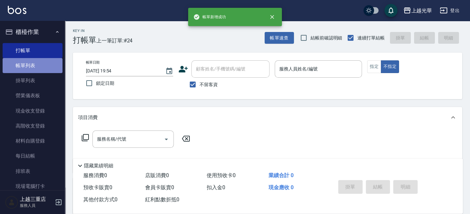
click at [47, 67] on link "帳單列表" at bounding box center [33, 65] width 60 height 15
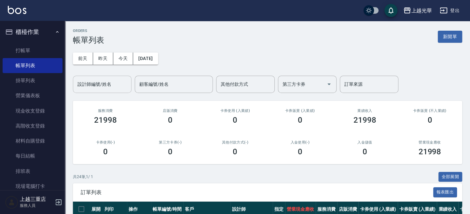
click at [117, 82] on input "設計師編號/姓名" at bounding box center [102, 84] width 53 height 11
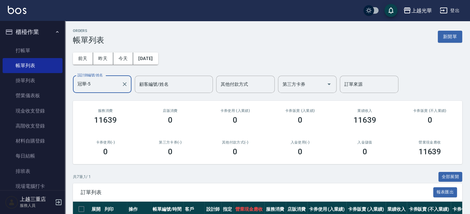
scroll to position [87, 0]
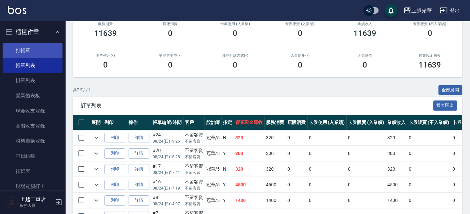
type input "冠華-5"
click at [27, 48] on link "打帳單" at bounding box center [33, 50] width 60 height 15
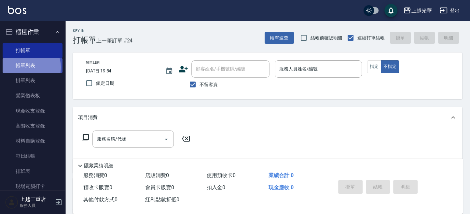
click at [26, 67] on link "帳單列表" at bounding box center [33, 65] width 60 height 15
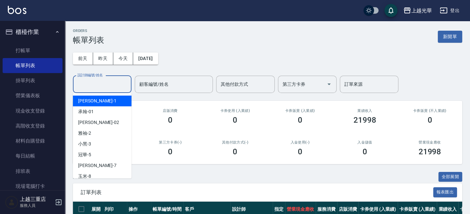
click at [117, 88] on input "設計師編號/姓名" at bounding box center [102, 84] width 53 height 11
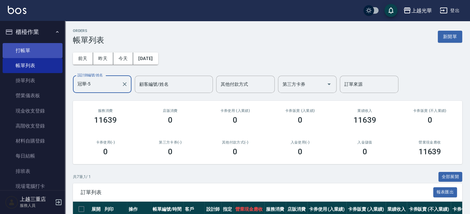
type input "冠華-5"
click at [31, 50] on link "打帳單" at bounding box center [33, 50] width 60 height 15
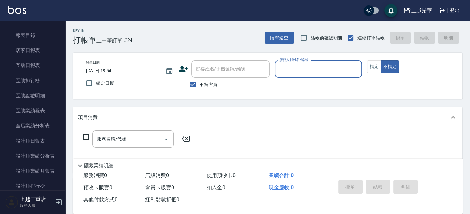
scroll to position [347, 0]
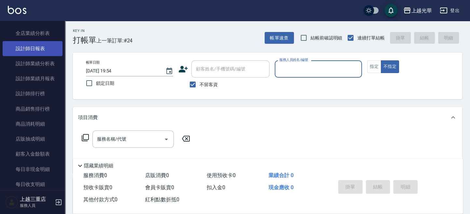
click at [47, 47] on link "設計師日報表" at bounding box center [33, 48] width 60 height 15
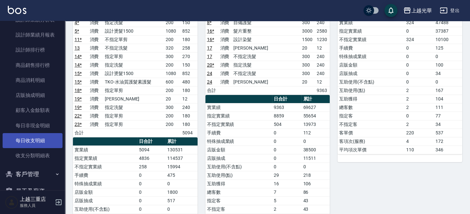
scroll to position [261, 0]
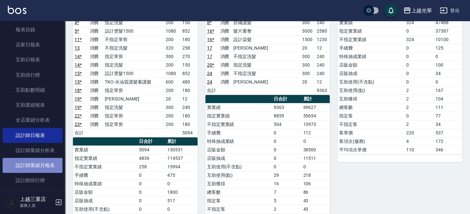
click at [41, 170] on link "設計師業績月報表" at bounding box center [33, 165] width 60 height 15
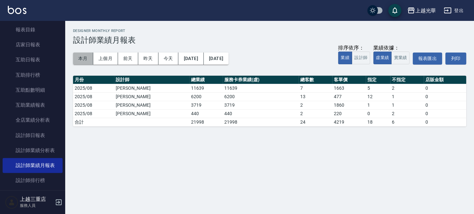
click at [84, 57] on button "本月" at bounding box center [83, 58] width 20 height 12
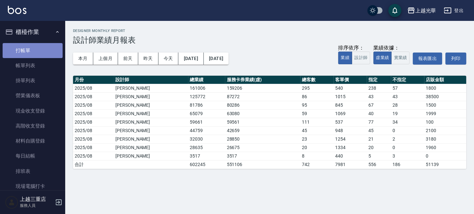
click at [35, 52] on link "打帳單" at bounding box center [33, 50] width 60 height 15
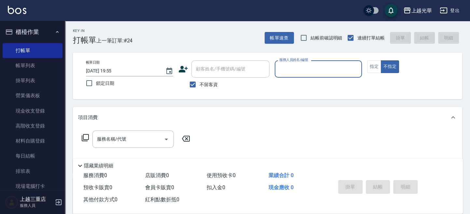
scroll to position [88, 0]
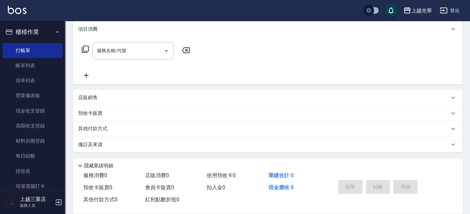
click at [103, 95] on div "店販銷售" at bounding box center [263, 97] width 371 height 7
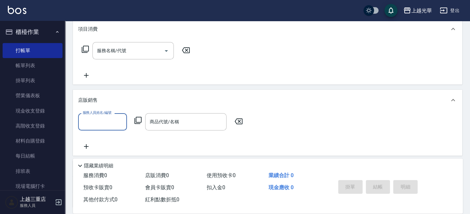
scroll to position [0, 0]
click at [139, 121] on icon at bounding box center [138, 120] width 8 height 8
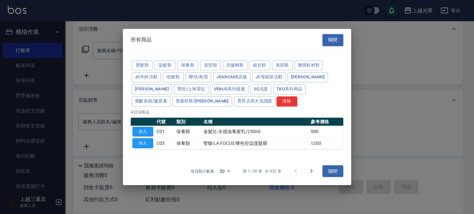
click at [329, 42] on button "關閉" at bounding box center [332, 40] width 21 height 12
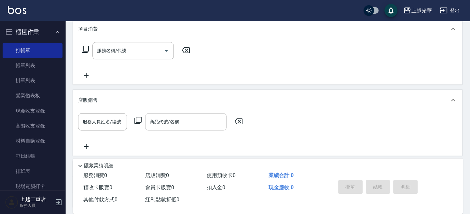
click at [180, 120] on input "商品代號/名稱" at bounding box center [186, 121] width 76 height 11
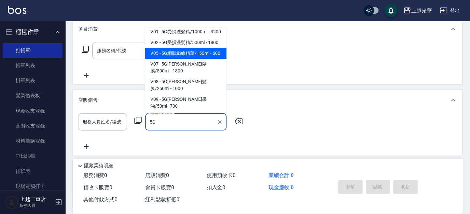
scroll to position [5, 0]
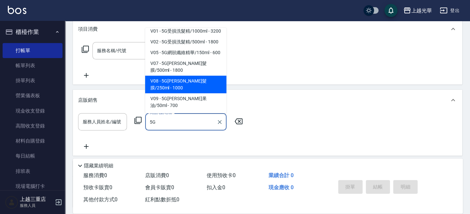
type input "5G"
click at [238, 122] on icon at bounding box center [239, 121] width 8 height 6
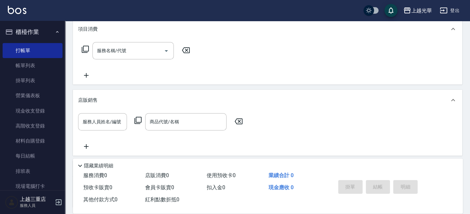
scroll to position [2, 0]
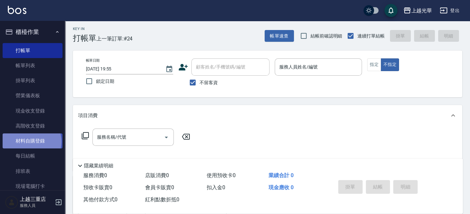
click at [31, 141] on link "材料自購登錄" at bounding box center [33, 140] width 60 height 15
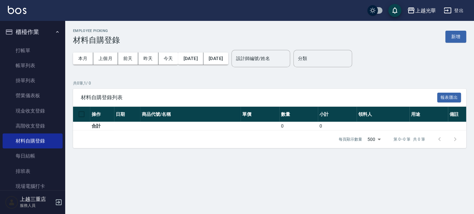
click at [460, 38] on button "新增" at bounding box center [455, 37] width 21 height 12
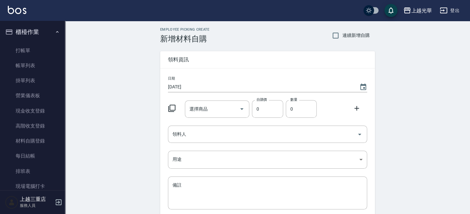
click at [171, 107] on icon at bounding box center [172, 108] width 8 height 8
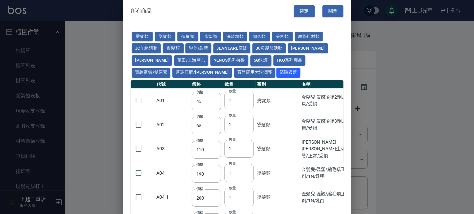
click at [250, 60] on button "5G洗護" at bounding box center [260, 60] width 21 height 10
type input "1120"
type input "630"
type input "1050"
type input "560"
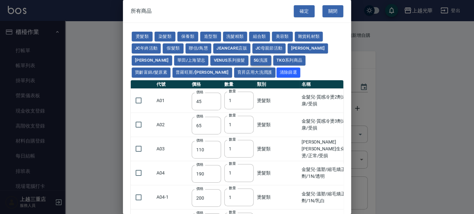
type input "210"
type input "1120"
type input "630"
type input "350"
type input "245"
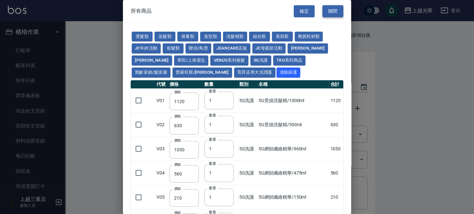
click at [326, 12] on button "關閉" at bounding box center [332, 11] width 21 height 12
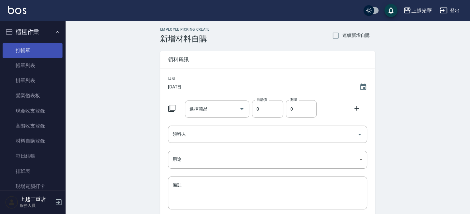
click at [37, 54] on link "打帳單" at bounding box center [33, 50] width 60 height 15
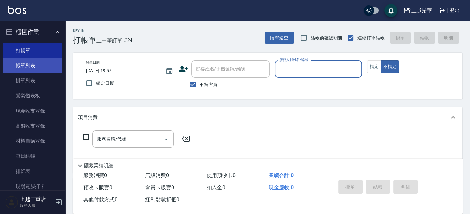
click at [36, 64] on link "帳單列表" at bounding box center [33, 65] width 60 height 15
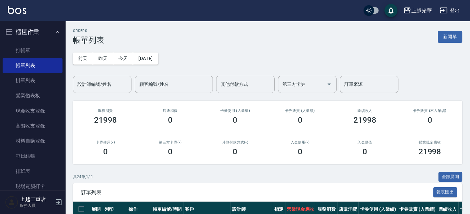
click at [101, 81] on input "設計師編號/姓名" at bounding box center [102, 84] width 53 height 11
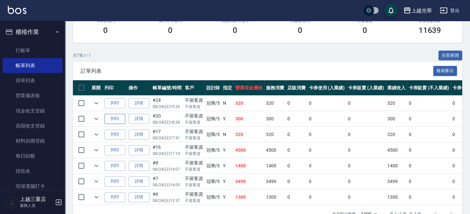
scroll to position [143, 0]
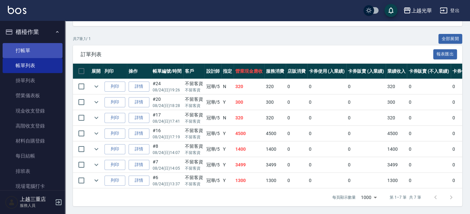
type input "冠華-5"
click at [26, 49] on link "打帳單" at bounding box center [33, 50] width 60 height 15
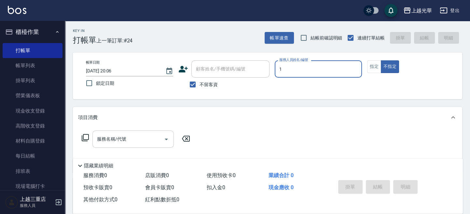
type input "1"
type button "false"
type input "小[PERSON_NAME]-1"
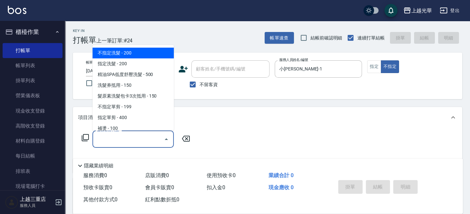
click at [136, 140] on input "服務名稱/代號" at bounding box center [128, 138] width 66 height 11
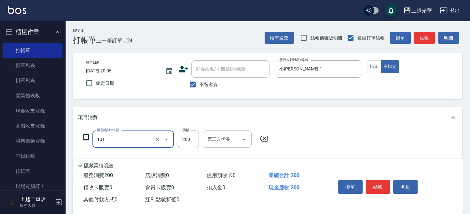
type input "不指定洗髮(101)"
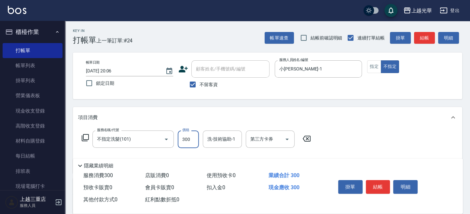
type input "300"
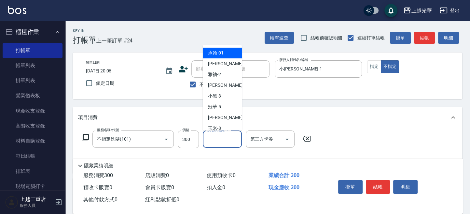
drag, startPoint x: 217, startPoint y: 140, endPoint x: 204, endPoint y: 137, distance: 13.9
click at [217, 140] on input "洗-技術協助-1" at bounding box center [222, 138] width 33 height 11
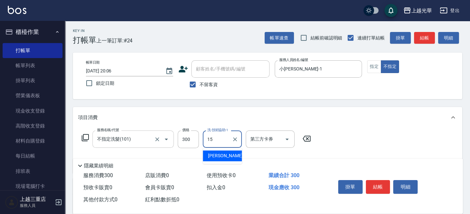
type input "[PERSON_NAME]-15"
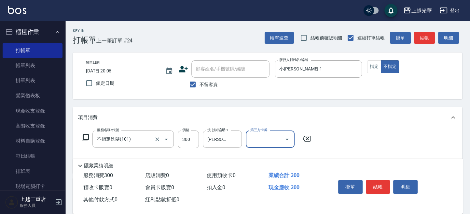
scroll to position [43, 0]
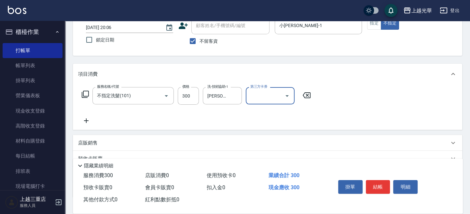
click at [89, 122] on icon at bounding box center [86, 121] width 16 height 8
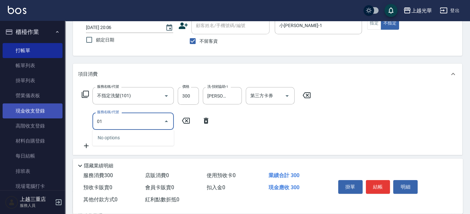
drag, startPoint x: 123, startPoint y: 121, endPoint x: 85, endPoint y: 115, distance: 38.6
click at [45, 115] on div "上越光華 登出 櫃檯作業 打帳單 帳單列表 掛單列表 營業儀表板 現金收支登錄 高階收支登錄 材料自購登錄 每日結帳 排班表 現場電腦打卡 預約管理 預約管理…" at bounding box center [235, 120] width 470 height 327
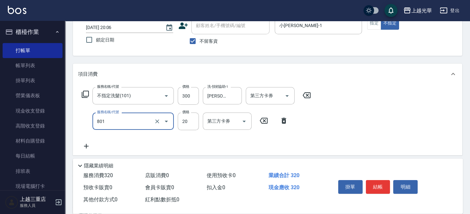
type input "潤絲(801)"
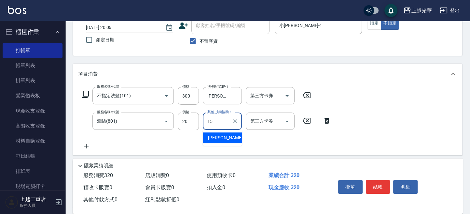
type input "[PERSON_NAME]-15"
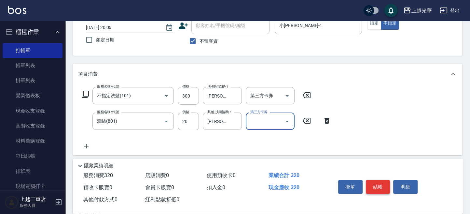
click at [374, 180] on button "結帳" at bounding box center [378, 187] width 24 height 14
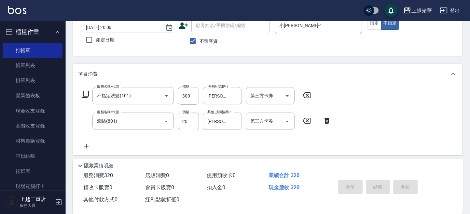
type input "[DATE] 20:11"
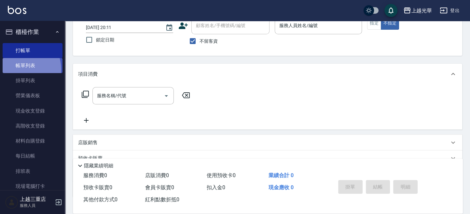
click at [20, 69] on link "帳單列表" at bounding box center [33, 65] width 60 height 15
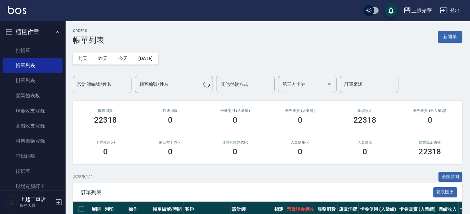
click at [113, 82] on input "設計師編號/姓名" at bounding box center [102, 84] width 53 height 11
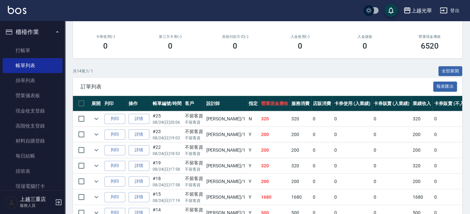
scroll to position [174, 0]
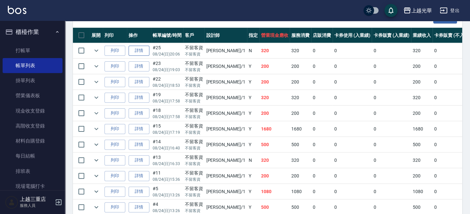
type input "小[PERSON_NAME]-1"
click at [136, 52] on link "詳情" at bounding box center [139, 51] width 21 height 10
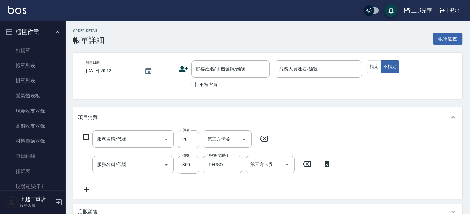
type input "潤絲(801)"
type input "不指定洗髮(101)"
type input "[DATE] 20:06"
checkbox input "true"
type input "小[PERSON_NAME]-1"
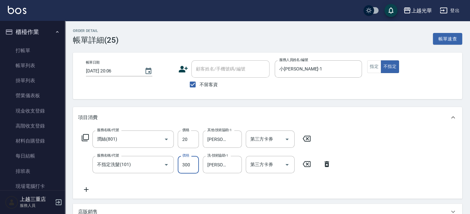
click at [187, 158] on input "300" at bounding box center [188, 165] width 21 height 18
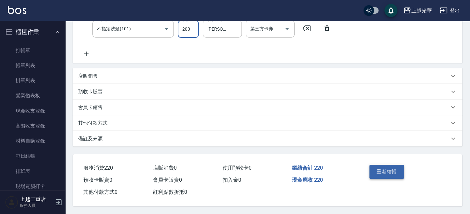
type input "200"
click at [378, 175] on button "重新結帳" at bounding box center [387, 171] width 35 height 14
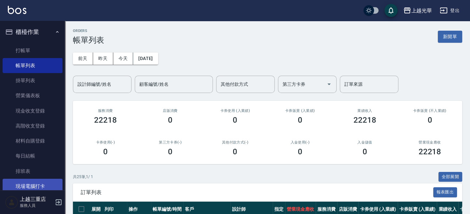
click at [36, 188] on link "現場電腦打卡" at bounding box center [33, 186] width 60 height 15
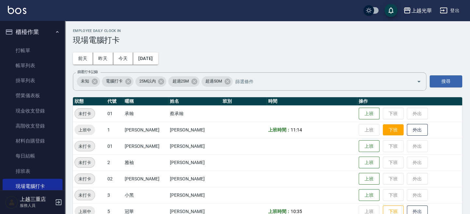
click at [384, 130] on button "下班" at bounding box center [393, 129] width 21 height 11
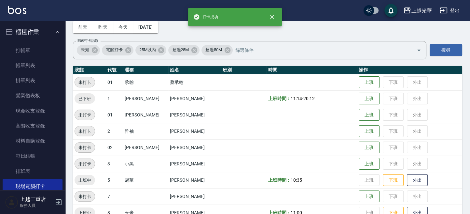
scroll to position [43, 0]
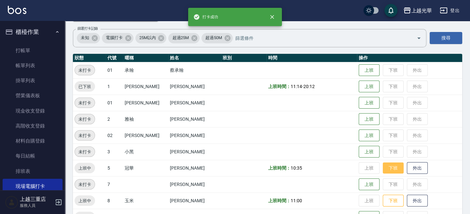
click at [383, 169] on button "下班" at bounding box center [393, 167] width 21 height 11
click at [386, 200] on button "下班" at bounding box center [393, 200] width 21 height 11
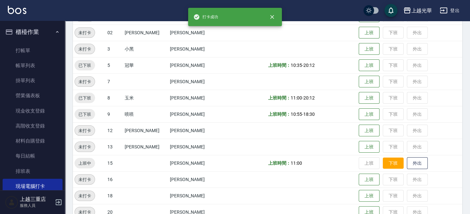
scroll to position [130, 0]
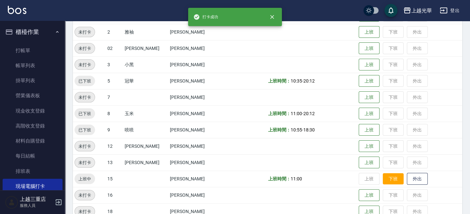
click at [384, 137] on td "上班 下班 外出" at bounding box center [409, 129] width 105 height 16
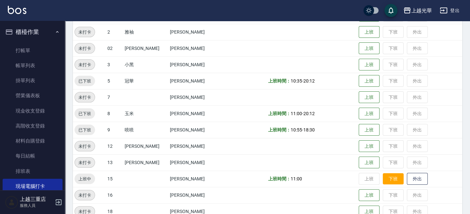
click at [386, 177] on button "下班" at bounding box center [393, 178] width 21 height 11
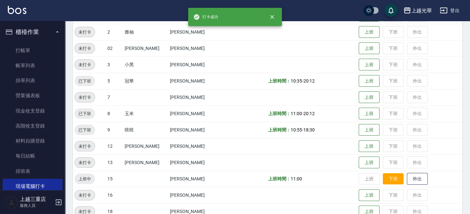
scroll to position [176, 0]
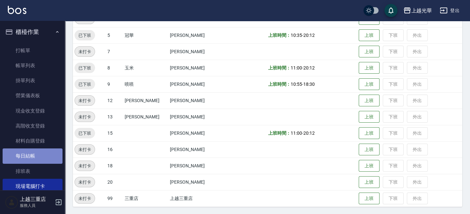
click at [40, 153] on link "每日結帳" at bounding box center [33, 155] width 60 height 15
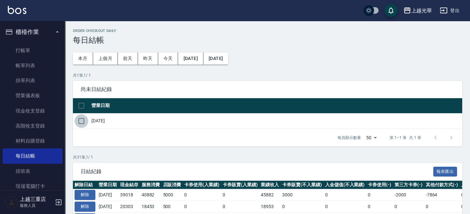
click at [79, 125] on input "checkbox" at bounding box center [82, 121] width 14 height 14
checkbox input "true"
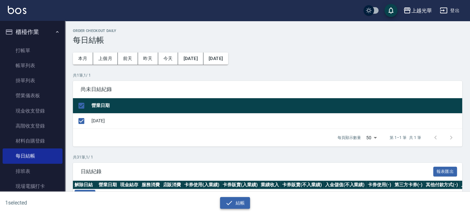
drag, startPoint x: 242, startPoint y: 201, endPoint x: 243, endPoint y: 196, distance: 4.6
click at [242, 201] on button "結帳" at bounding box center [235, 203] width 30 height 12
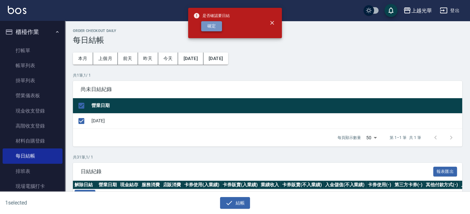
click at [220, 28] on button "確定" at bounding box center [211, 26] width 21 height 10
checkbox input "false"
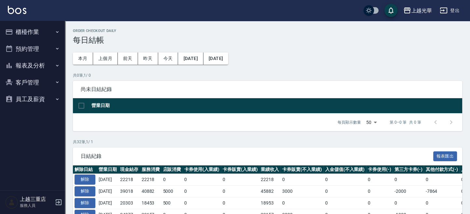
click at [38, 66] on button "報表及分析" at bounding box center [33, 65] width 60 height 17
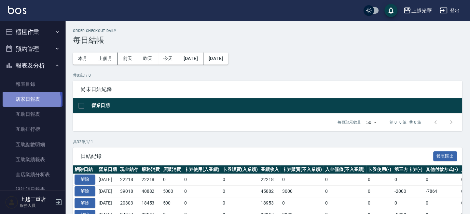
click at [22, 101] on link "店家日報表" at bounding box center [33, 99] width 60 height 15
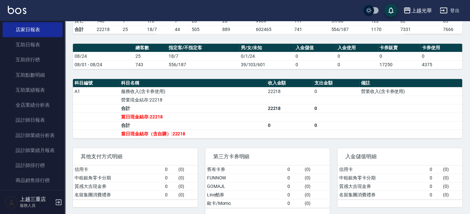
scroll to position [87, 0]
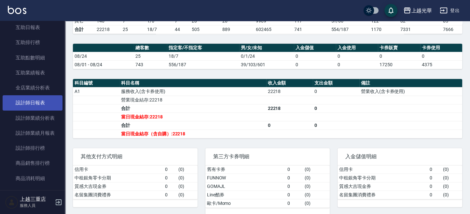
click at [36, 107] on link "設計師日報表" at bounding box center [33, 102] width 60 height 15
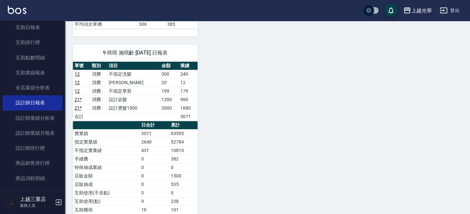
scroll to position [398, 0]
